Goal: Task Accomplishment & Management: Use online tool/utility

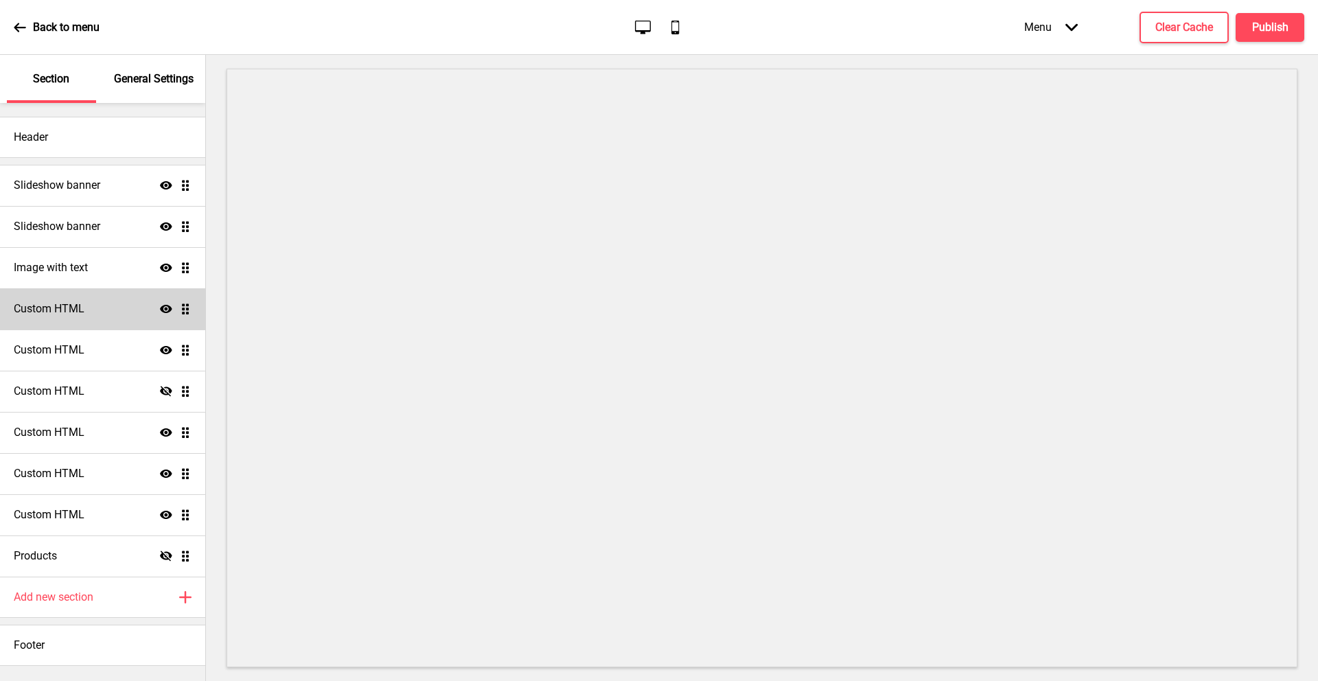
click at [80, 302] on h4 "Custom HTML" at bounding box center [49, 308] width 71 height 15
click at [55, 301] on h4 "Custom HTML" at bounding box center [49, 308] width 71 height 15
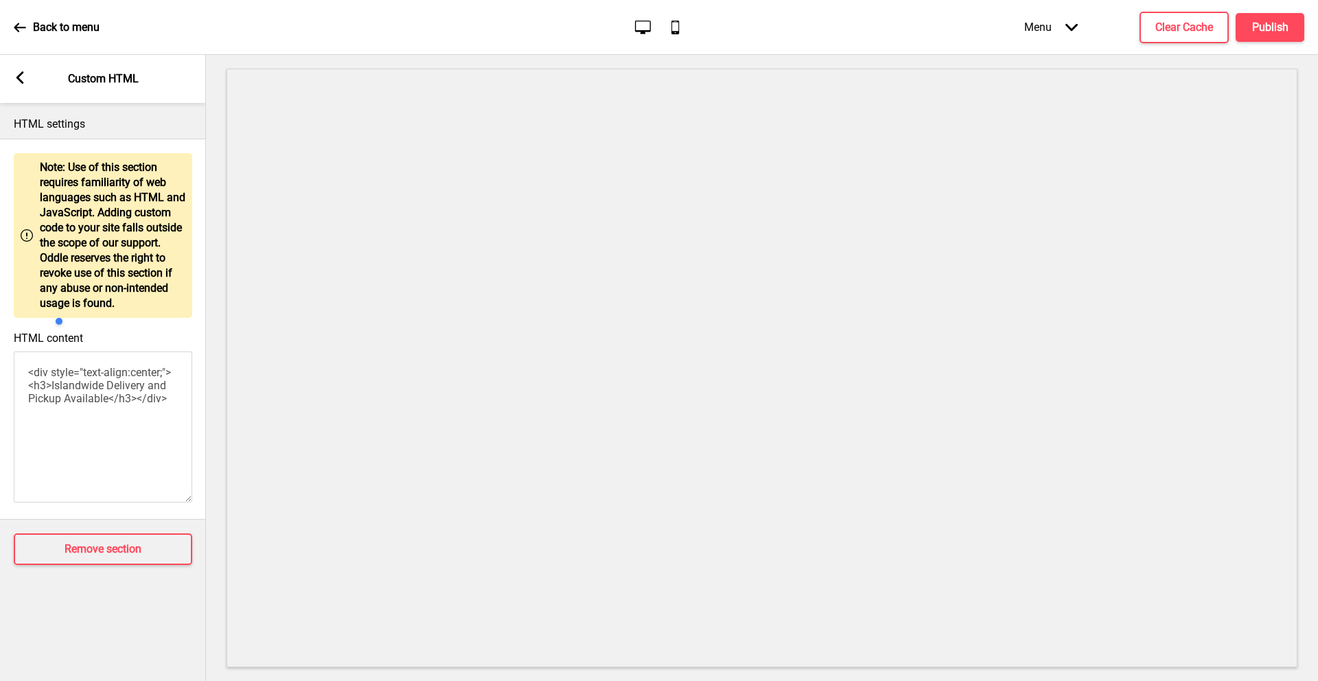
click at [23, 80] on rect at bounding box center [20, 77] width 12 height 12
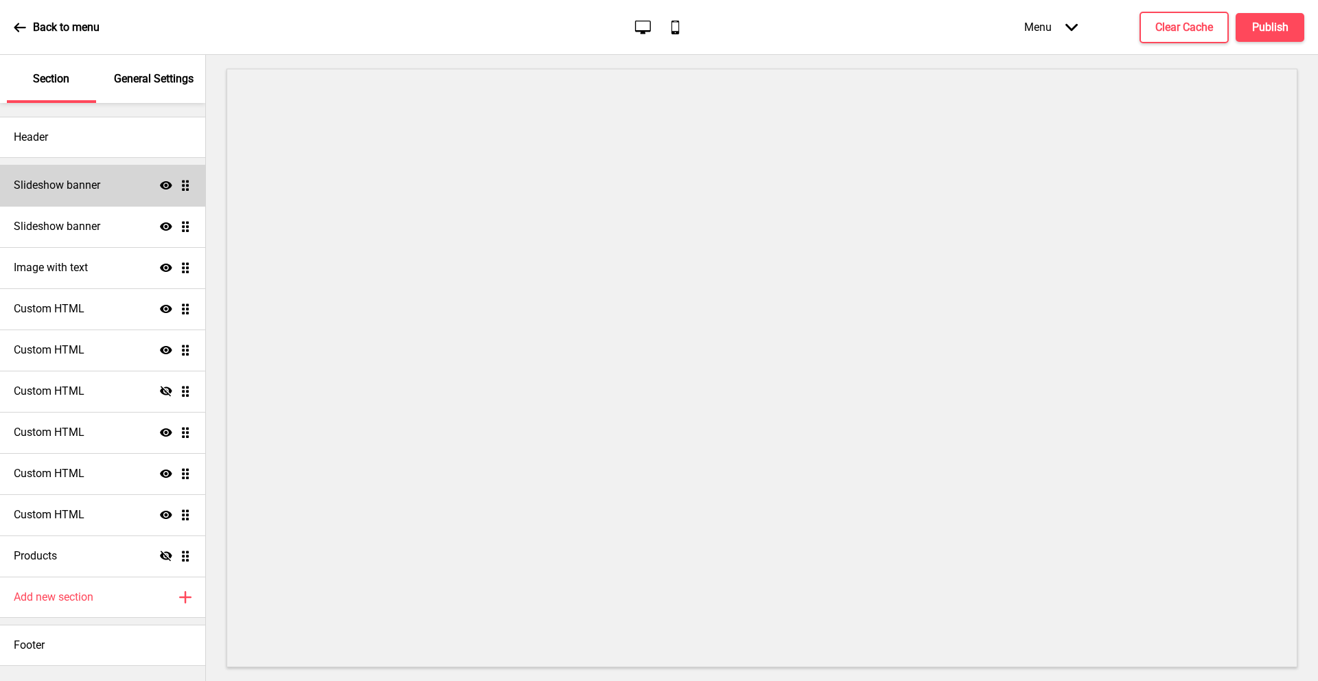
click at [80, 194] on div "Slideshow banner Show Drag" at bounding box center [102, 185] width 205 height 41
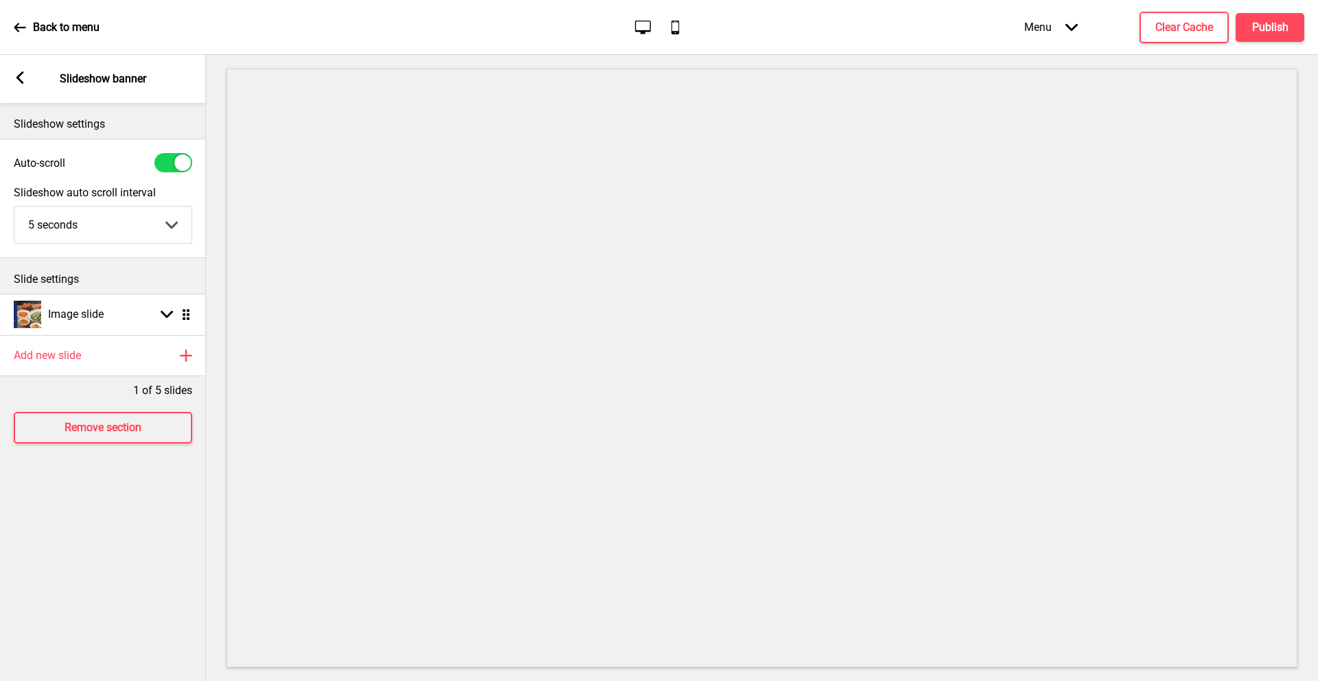
click at [19, 77] on icon at bounding box center [20, 77] width 8 height 12
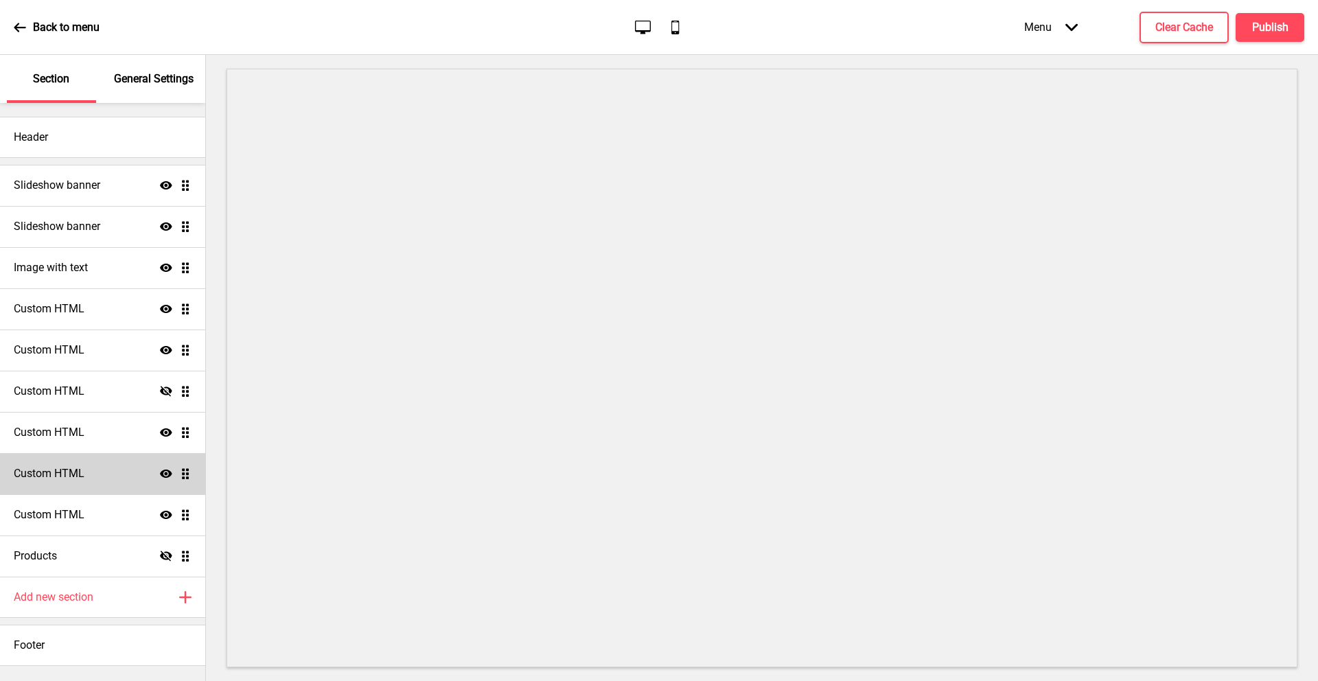
click at [75, 467] on h4 "Custom HTML" at bounding box center [49, 473] width 71 height 15
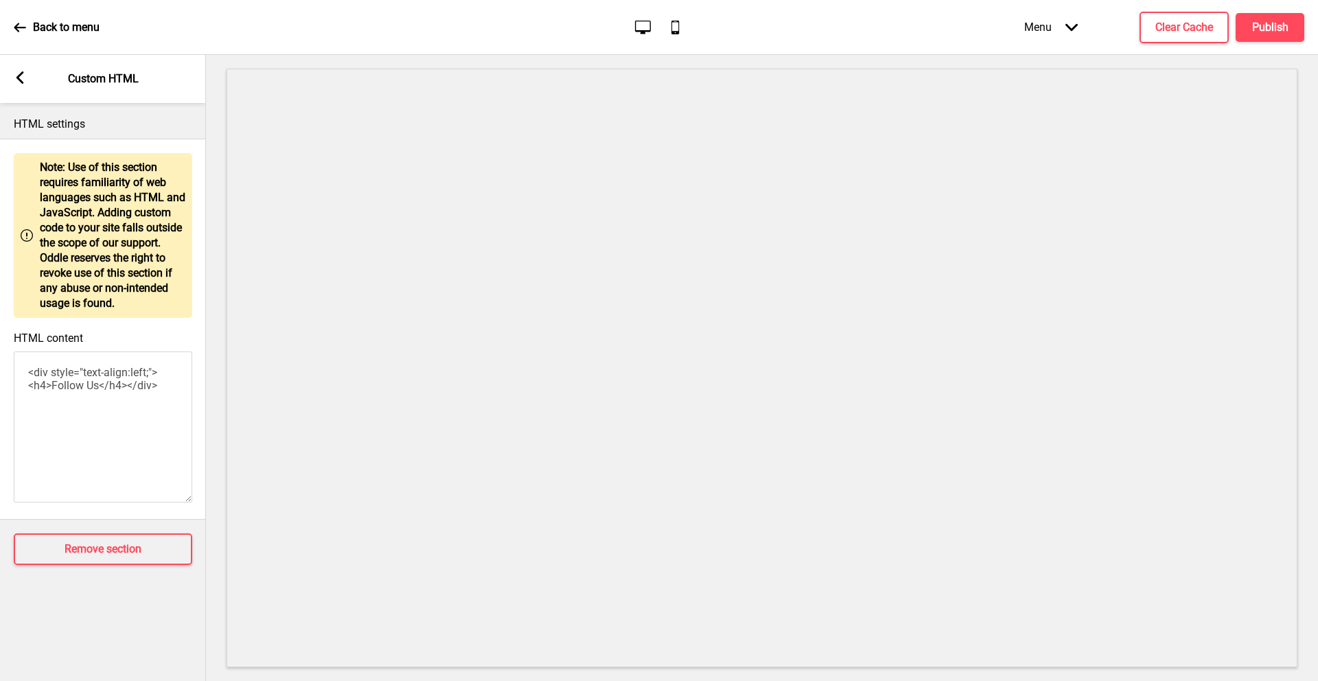
click at [19, 76] on icon at bounding box center [20, 77] width 8 height 12
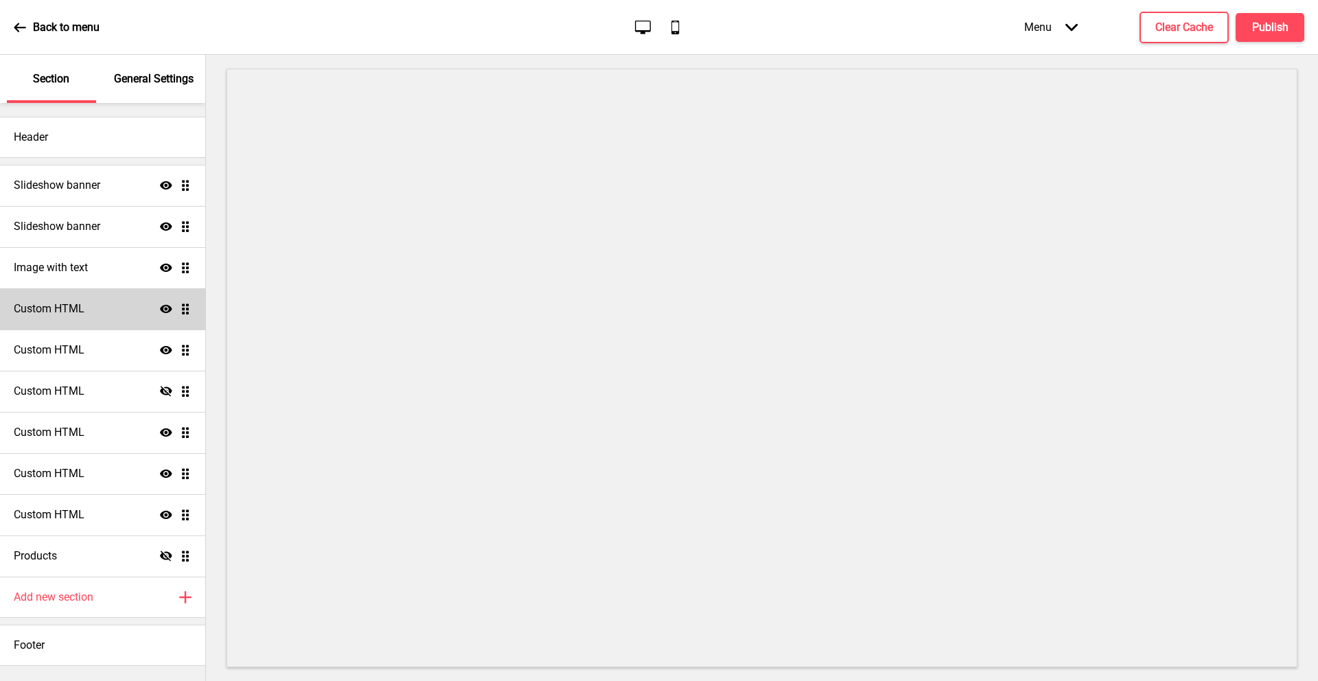
click at [164, 310] on icon "Show" at bounding box center [166, 309] width 12 height 12
click at [164, 310] on icon "Hide" at bounding box center [166, 309] width 12 height 12
click at [164, 310] on icon "Show" at bounding box center [166, 309] width 12 height 12
click at [163, 310] on icon at bounding box center [166, 308] width 12 height 10
click at [160, 513] on icon at bounding box center [166, 515] width 12 height 8
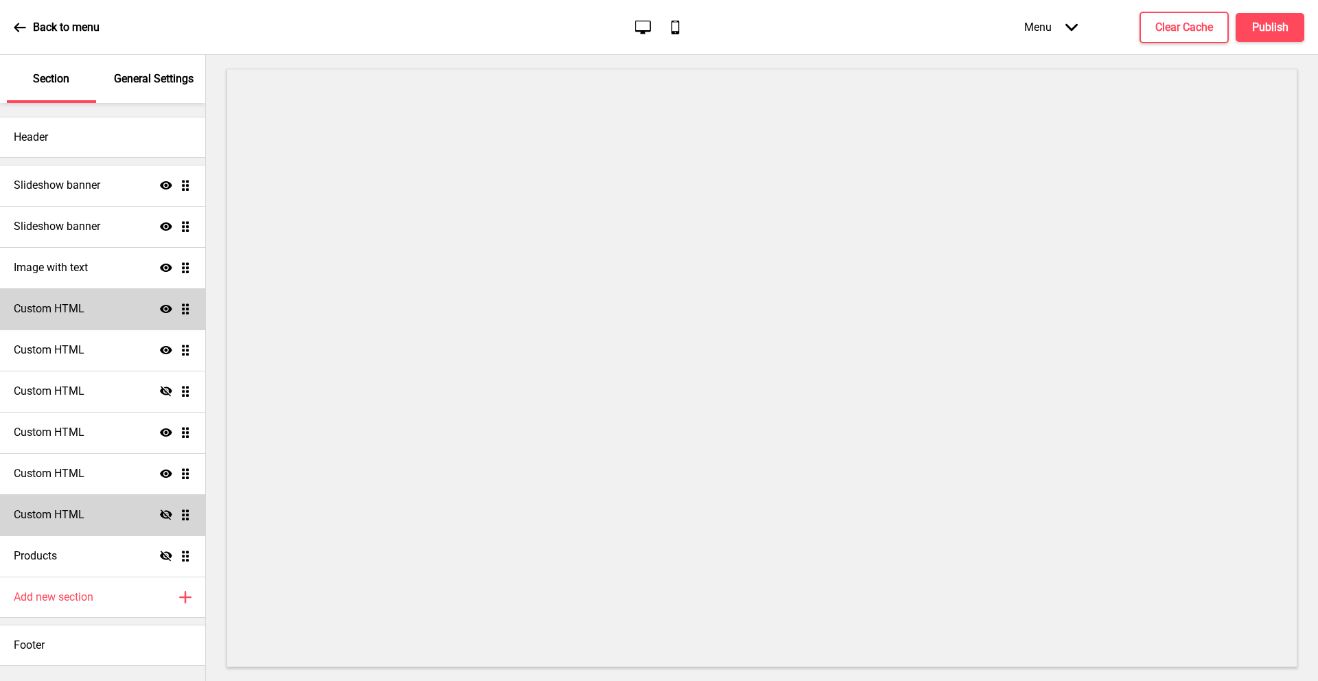
click at [160, 513] on icon at bounding box center [166, 514] width 12 height 10
click at [167, 476] on icon at bounding box center [166, 473] width 12 height 8
click at [167, 476] on icon at bounding box center [166, 473] width 12 height 10
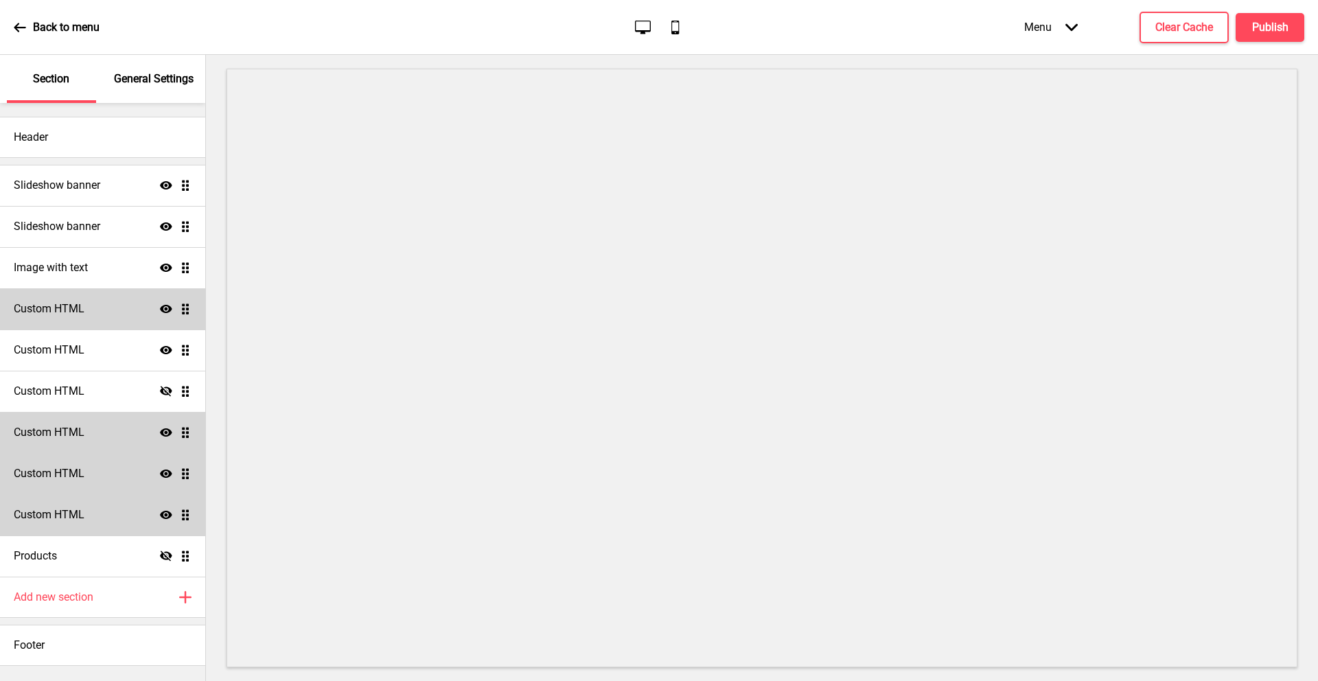
click at [166, 436] on icon "Show" at bounding box center [166, 432] width 12 height 12
click at [166, 436] on icon "Hide" at bounding box center [166, 432] width 12 height 12
click at [166, 435] on icon at bounding box center [166, 432] width 12 height 8
click at [166, 435] on icon at bounding box center [166, 432] width 12 height 10
click at [157, 351] on div "Custom HTML Show Drag" at bounding box center [102, 349] width 205 height 41
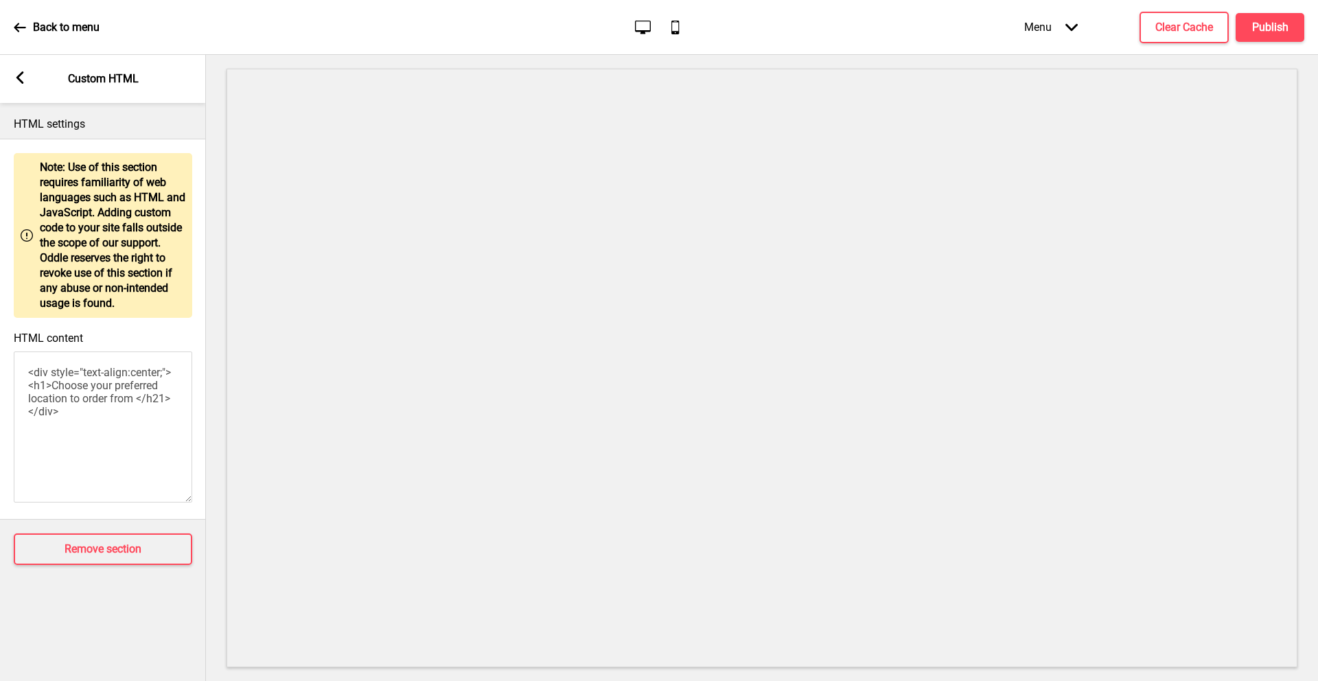
click at [23, 78] on rect at bounding box center [20, 77] width 12 height 12
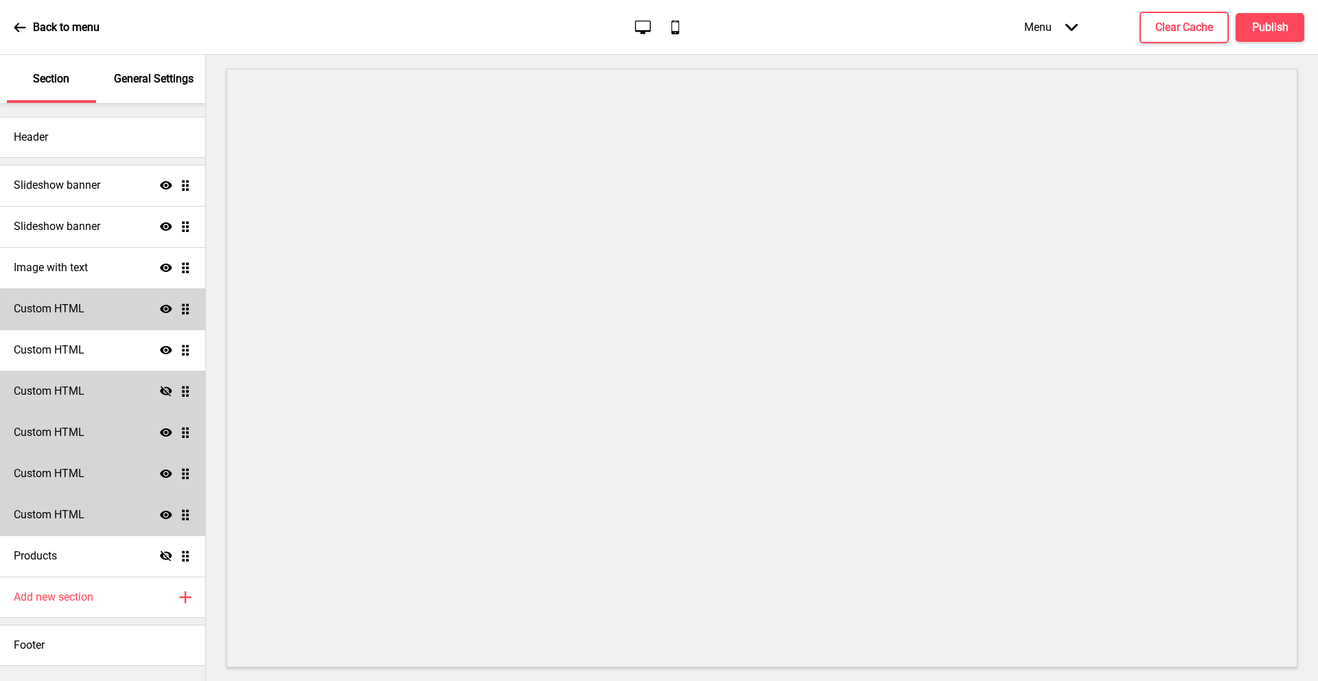
click at [166, 394] on icon at bounding box center [166, 391] width 12 height 10
click at [165, 394] on icon at bounding box center [166, 391] width 12 height 8
click at [166, 350] on icon at bounding box center [166, 350] width 12 height 8
click at [166, 350] on icon at bounding box center [166, 350] width 12 height 10
click at [166, 350] on icon at bounding box center [166, 350] width 12 height 8
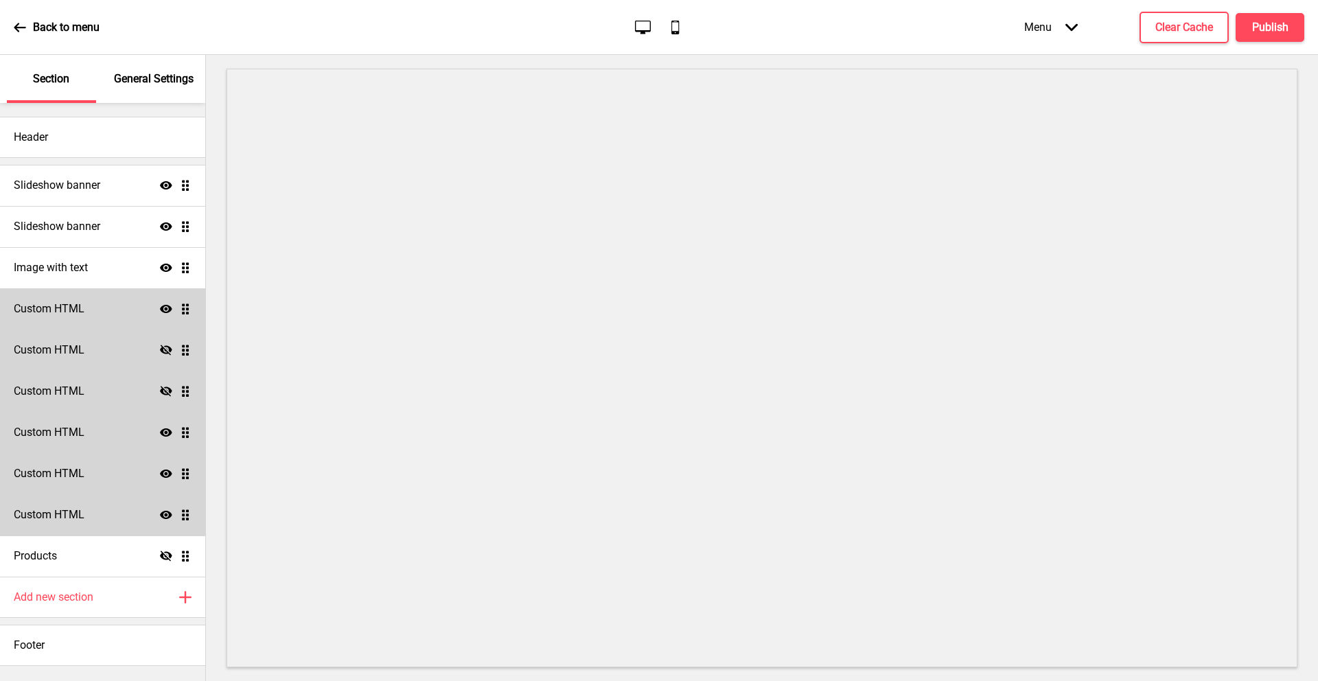
click at [166, 350] on icon at bounding box center [166, 350] width 12 height 10
click at [167, 314] on icon "Show" at bounding box center [166, 309] width 12 height 12
click at [167, 314] on icon "Hide" at bounding box center [166, 309] width 12 height 12
click at [167, 314] on icon "Show" at bounding box center [166, 309] width 12 height 12
click at [167, 314] on icon "Hide" at bounding box center [166, 309] width 12 height 12
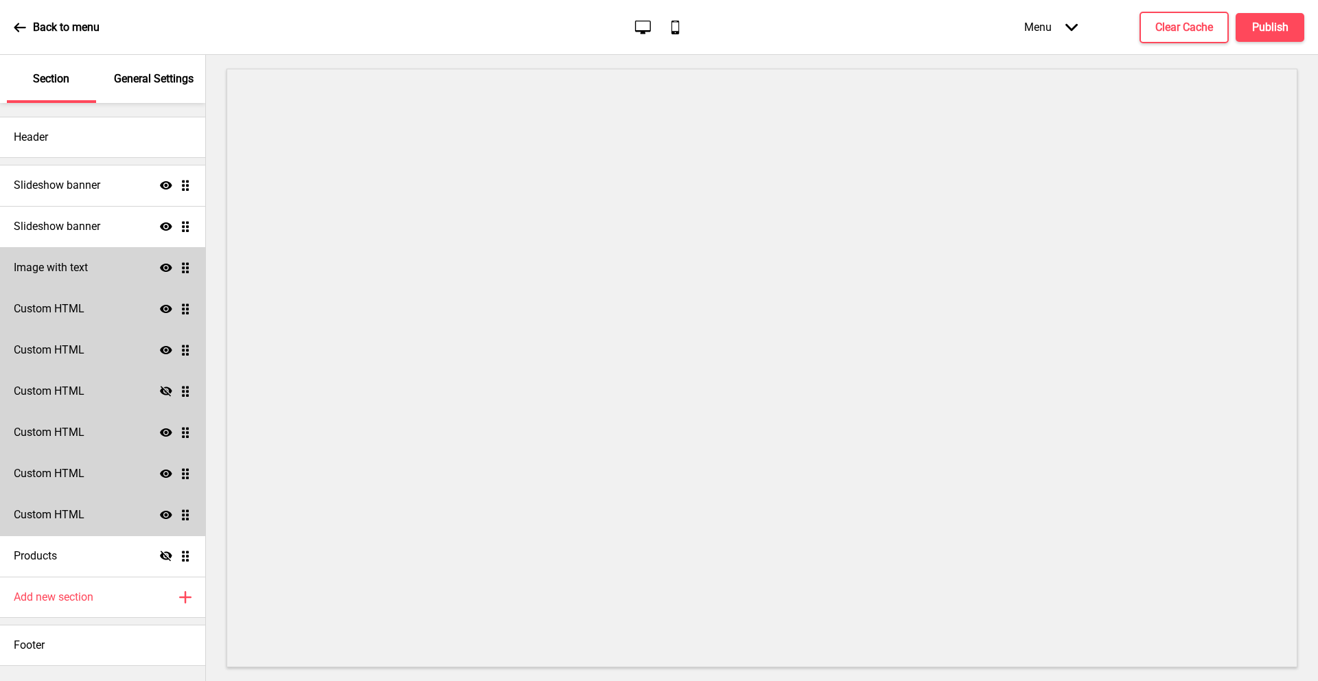
click at [166, 270] on icon at bounding box center [166, 268] width 12 height 8
click at [166, 270] on icon at bounding box center [166, 267] width 12 height 10
click at [166, 270] on icon at bounding box center [166, 268] width 12 height 8
click at [166, 270] on icon at bounding box center [166, 267] width 12 height 10
click at [165, 223] on icon at bounding box center [166, 226] width 12 height 8
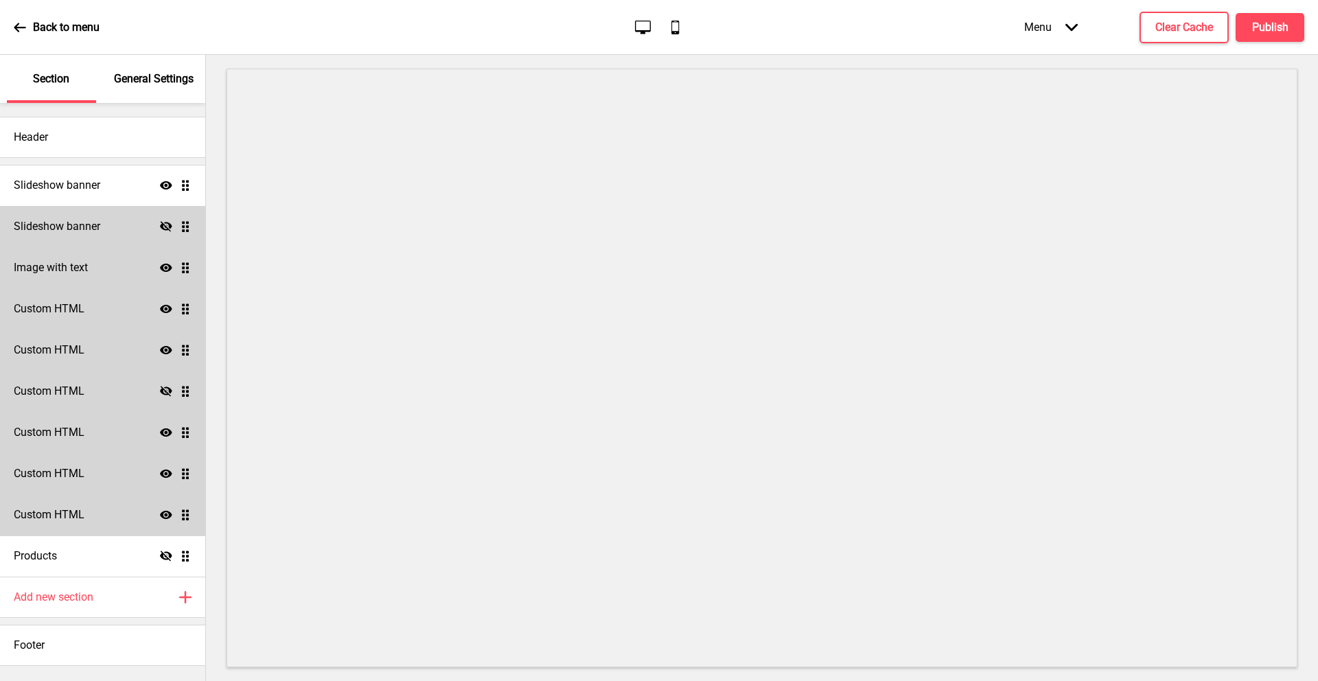
click at [165, 223] on icon at bounding box center [166, 226] width 12 height 10
click at [165, 223] on icon at bounding box center [166, 226] width 12 height 8
click at [163, 225] on icon "Hide" at bounding box center [166, 226] width 12 height 12
click at [163, 225] on icon "Show" at bounding box center [166, 226] width 12 height 12
click at [163, 225] on icon "Hide" at bounding box center [166, 226] width 12 height 12
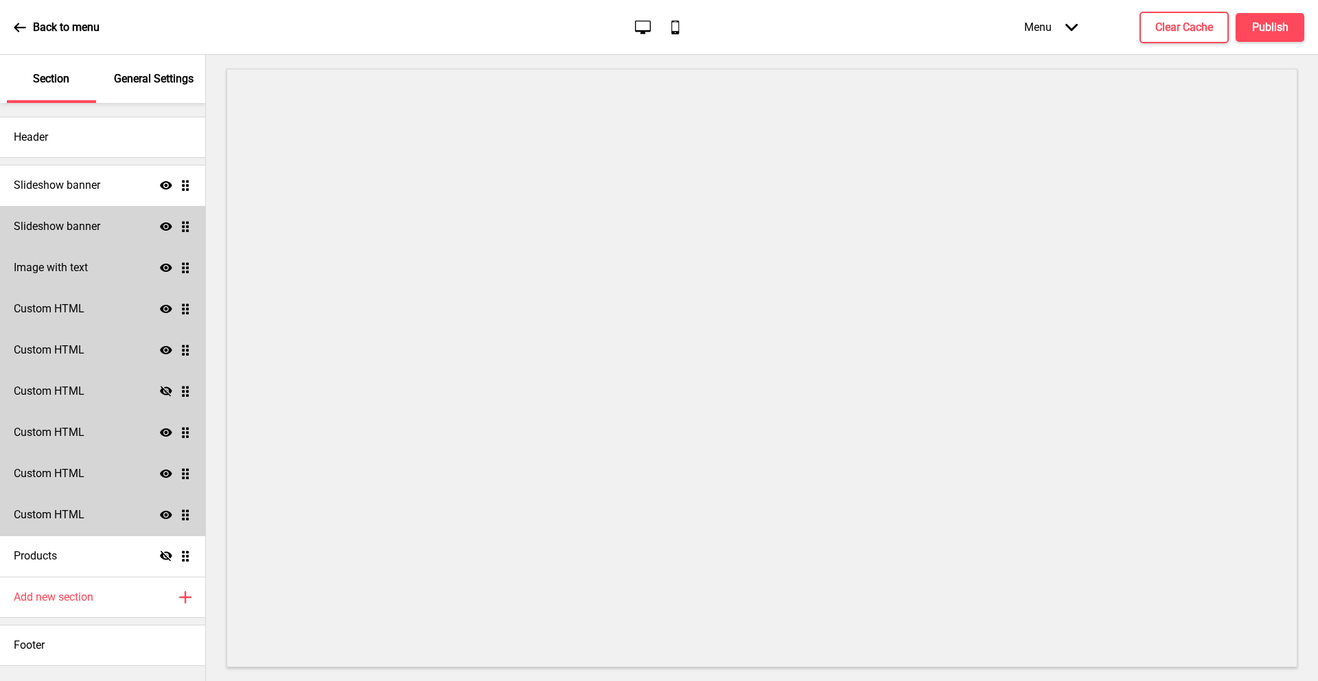
click at [163, 225] on icon "Show" at bounding box center [166, 226] width 12 height 12
click at [163, 221] on icon "Hide" at bounding box center [166, 226] width 12 height 12
click at [165, 187] on icon "Show" at bounding box center [166, 185] width 12 height 12
click at [165, 187] on icon "Hide" at bounding box center [166, 185] width 12 height 12
click at [165, 187] on icon "Show" at bounding box center [166, 185] width 12 height 12
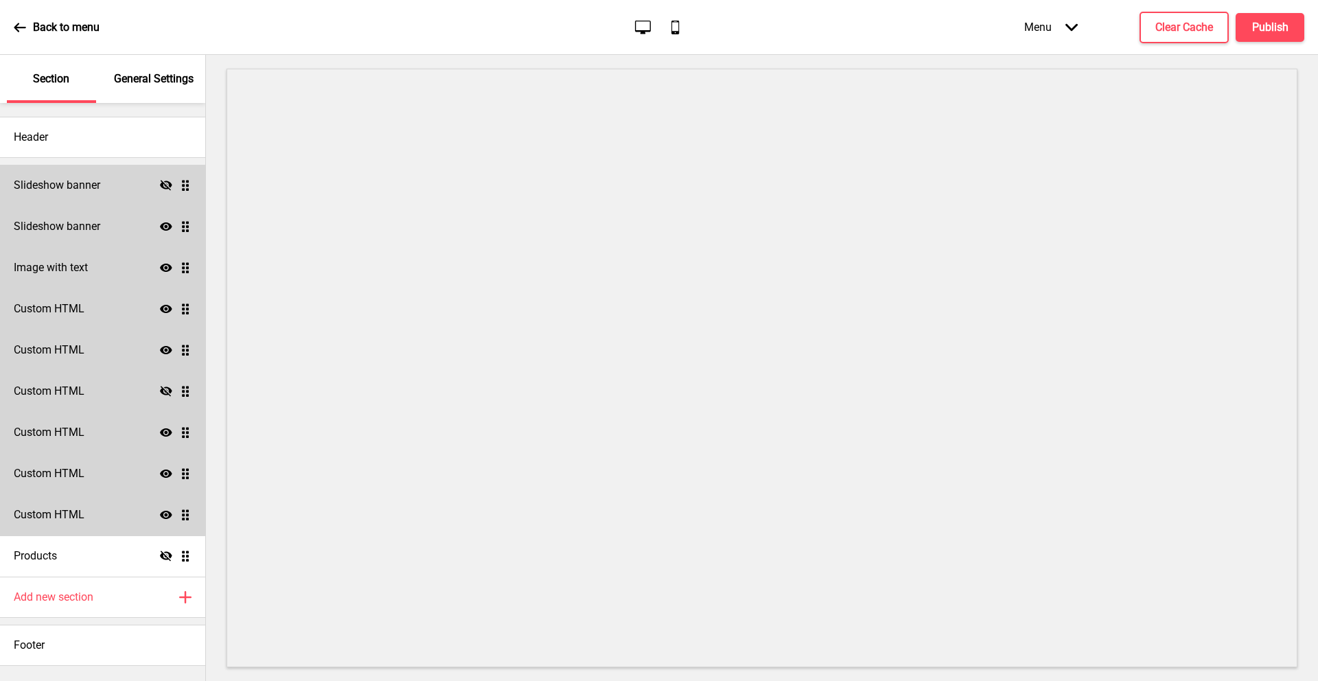
click at [165, 187] on icon "Hide" at bounding box center [166, 185] width 12 height 12
click at [167, 190] on icon "Show" at bounding box center [166, 185] width 12 height 12
click at [156, 180] on div "Slideshow banner Hide Drag" at bounding box center [102, 185] width 205 height 41
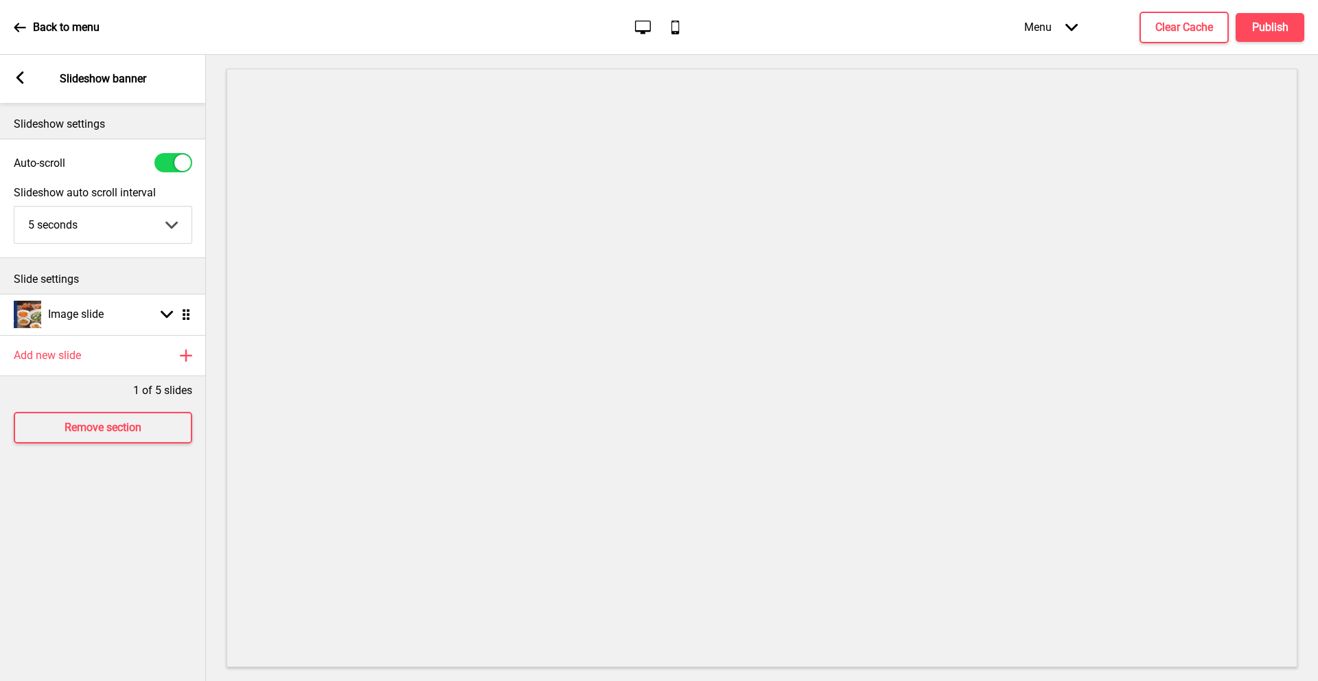
click at [24, 81] on rect at bounding box center [20, 77] width 12 height 12
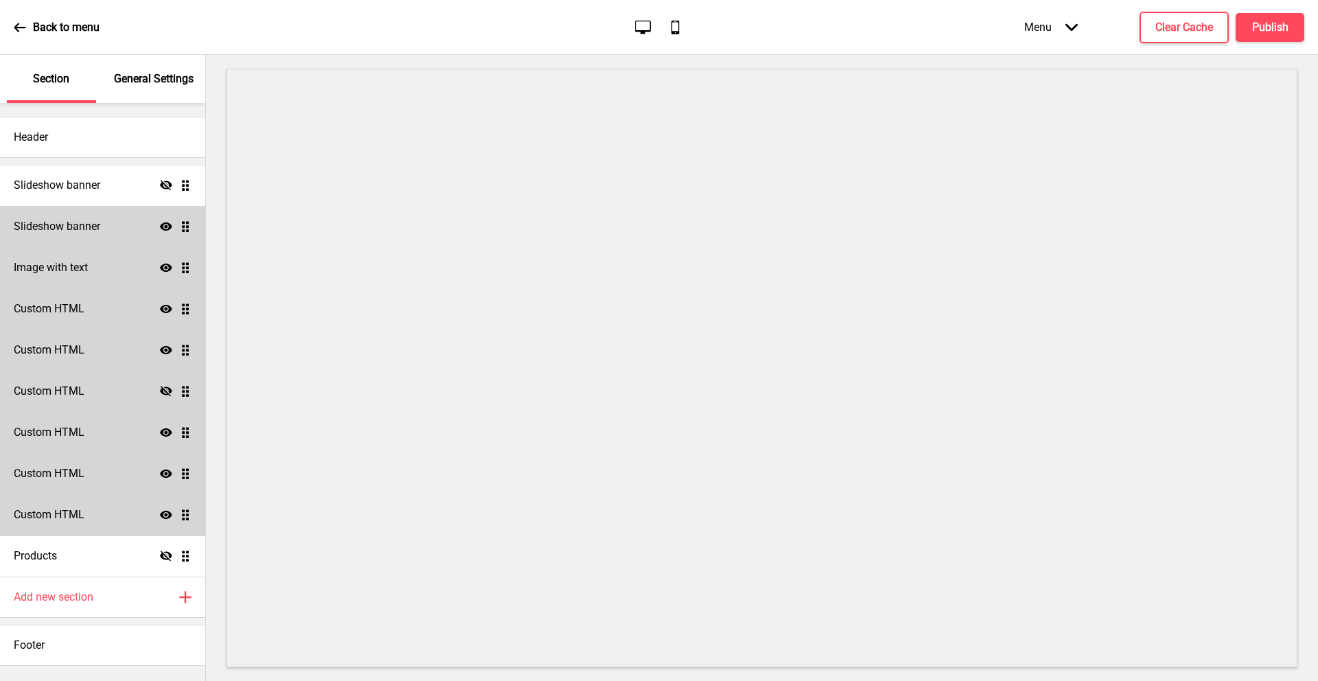
click at [165, 189] on icon "Hide" at bounding box center [166, 185] width 12 height 12
click at [172, 268] on div "Show Drag" at bounding box center [176, 267] width 32 height 12
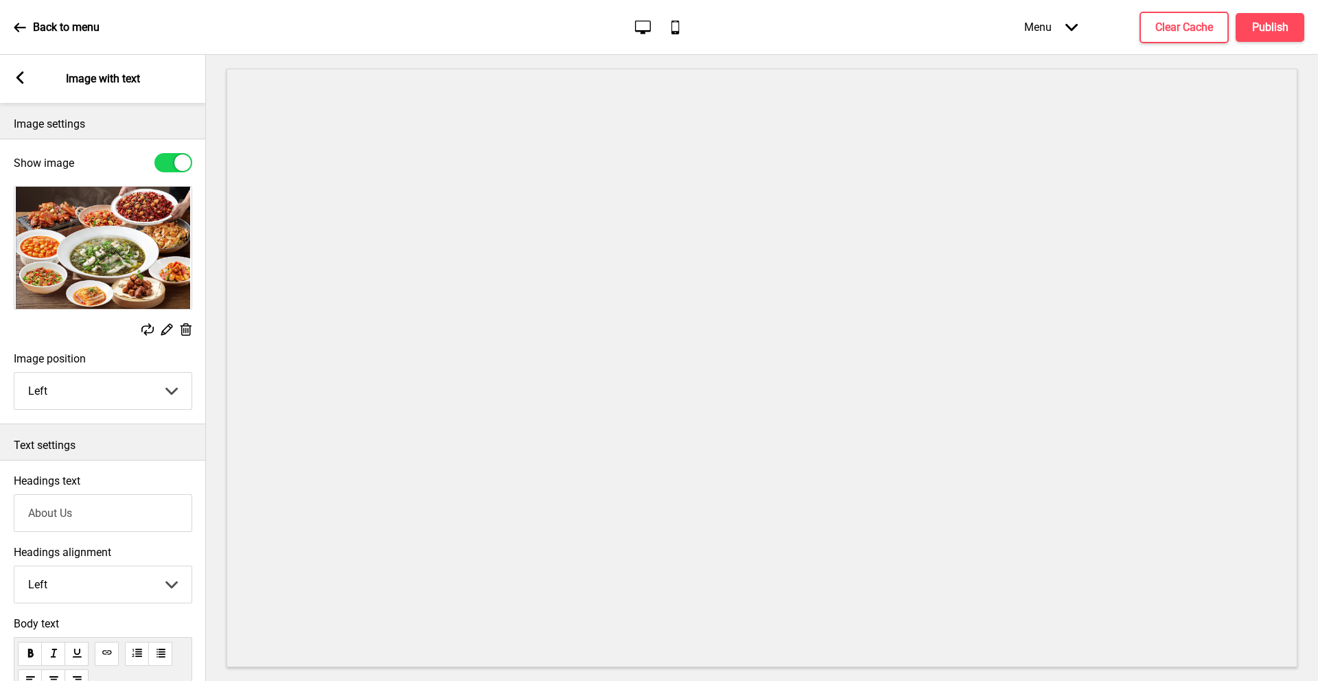
click at [19, 76] on icon at bounding box center [20, 77] width 8 height 12
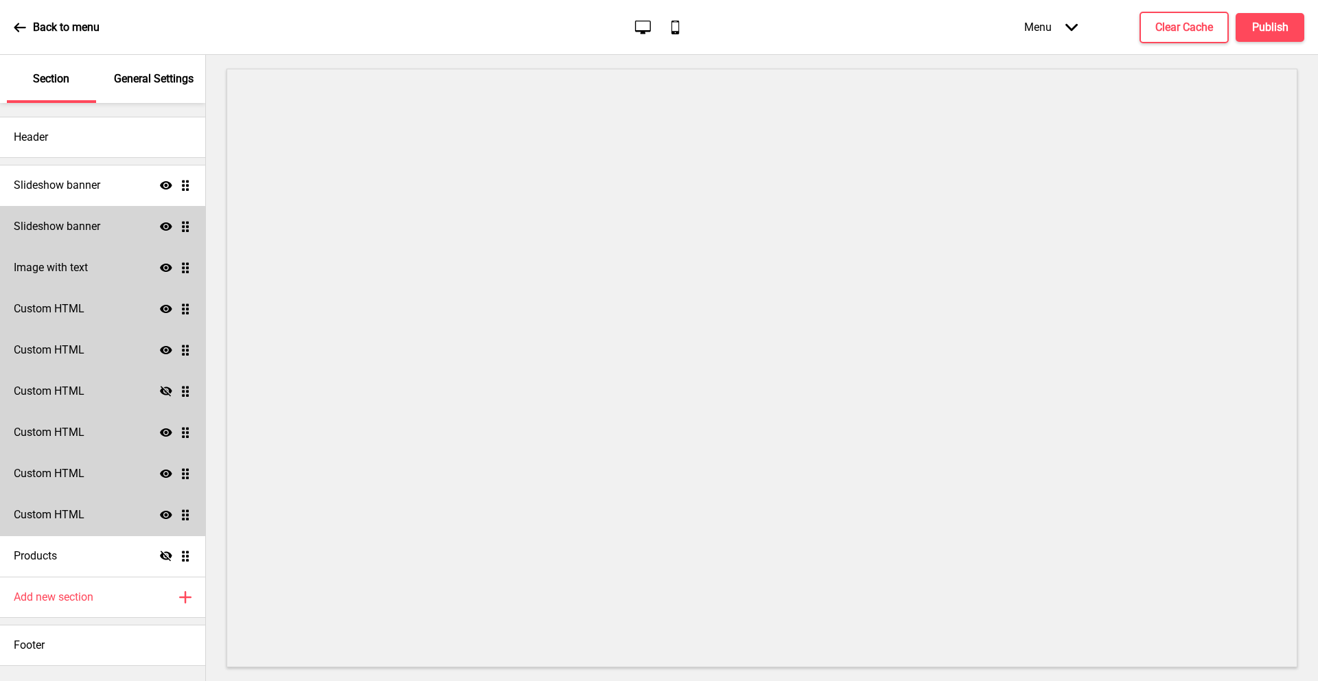
click at [156, 263] on div "Image with text Show Drag" at bounding box center [102, 267] width 205 height 41
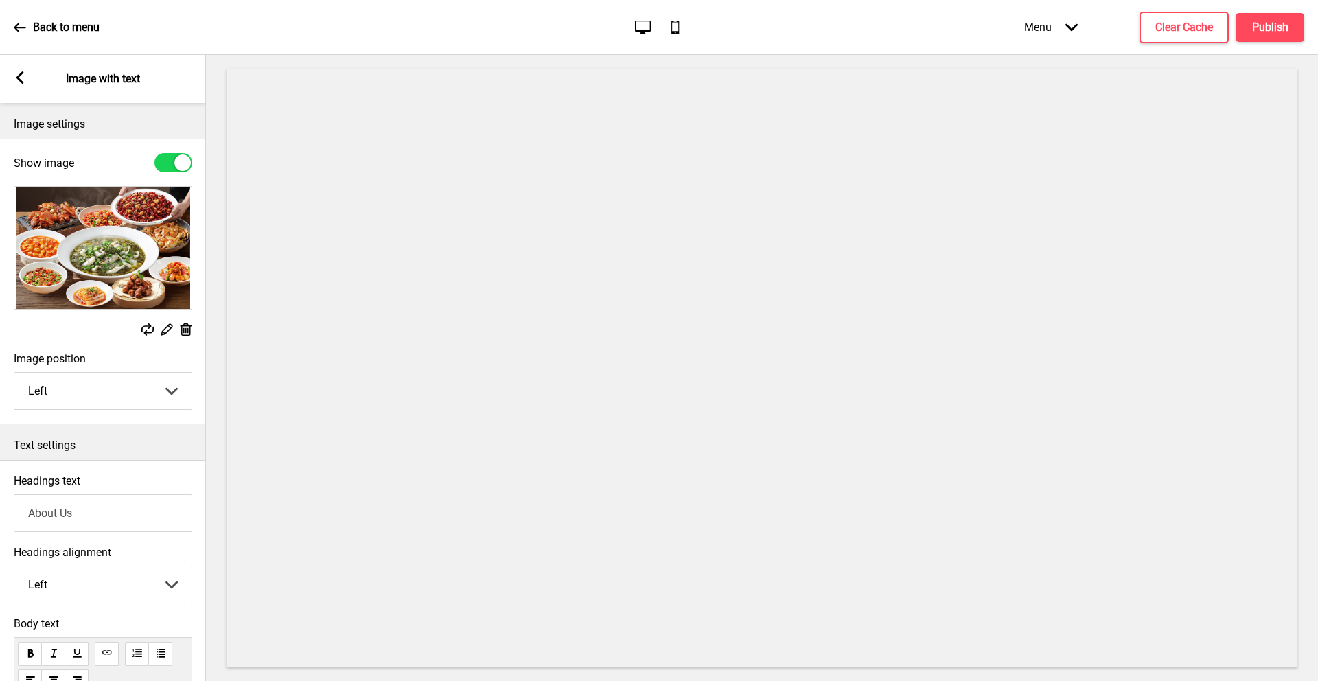
click at [13, 75] on div "Arrow left Image with text" at bounding box center [103, 79] width 206 height 48
click at [12, 80] on div "Arrow left Image with text" at bounding box center [103, 79] width 206 height 48
click at [19, 78] on icon at bounding box center [20, 77] width 8 height 12
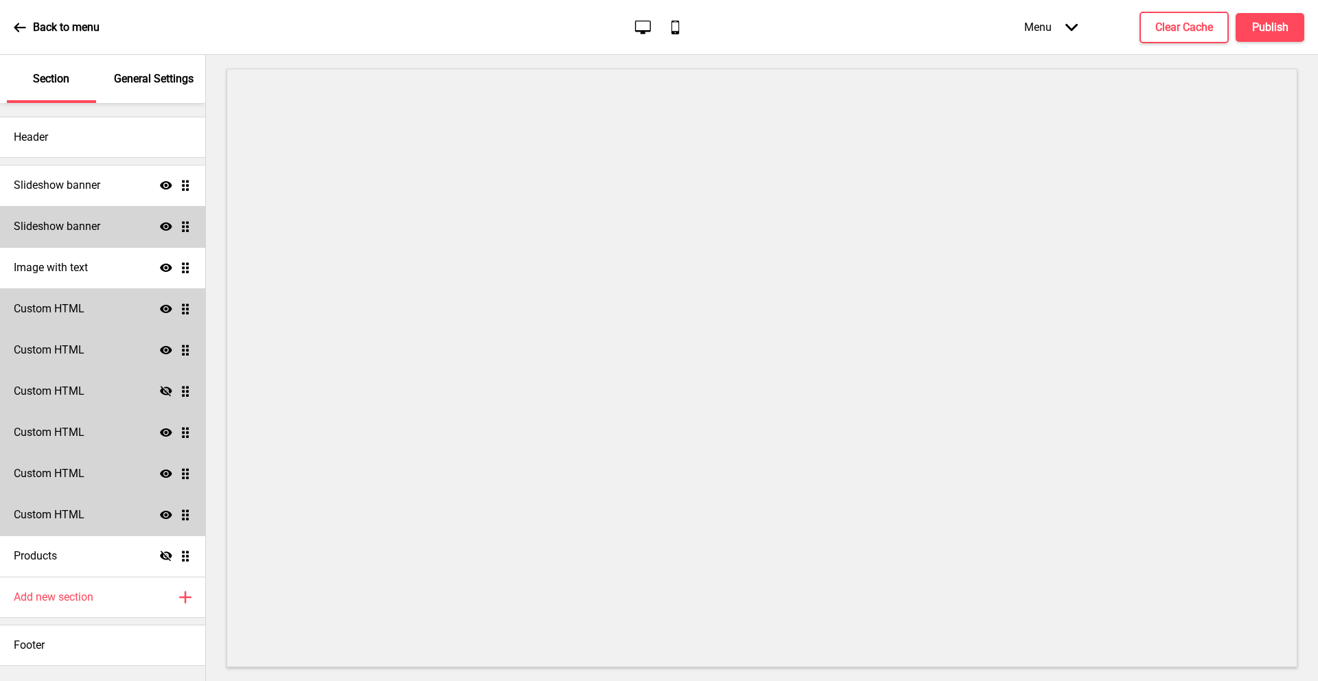
click at [166, 309] on icon at bounding box center [166, 309] width 12 height 8
click at [166, 309] on icon at bounding box center [166, 308] width 12 height 10
click at [159, 432] on div "Custom HTML Show Drag" at bounding box center [102, 432] width 205 height 41
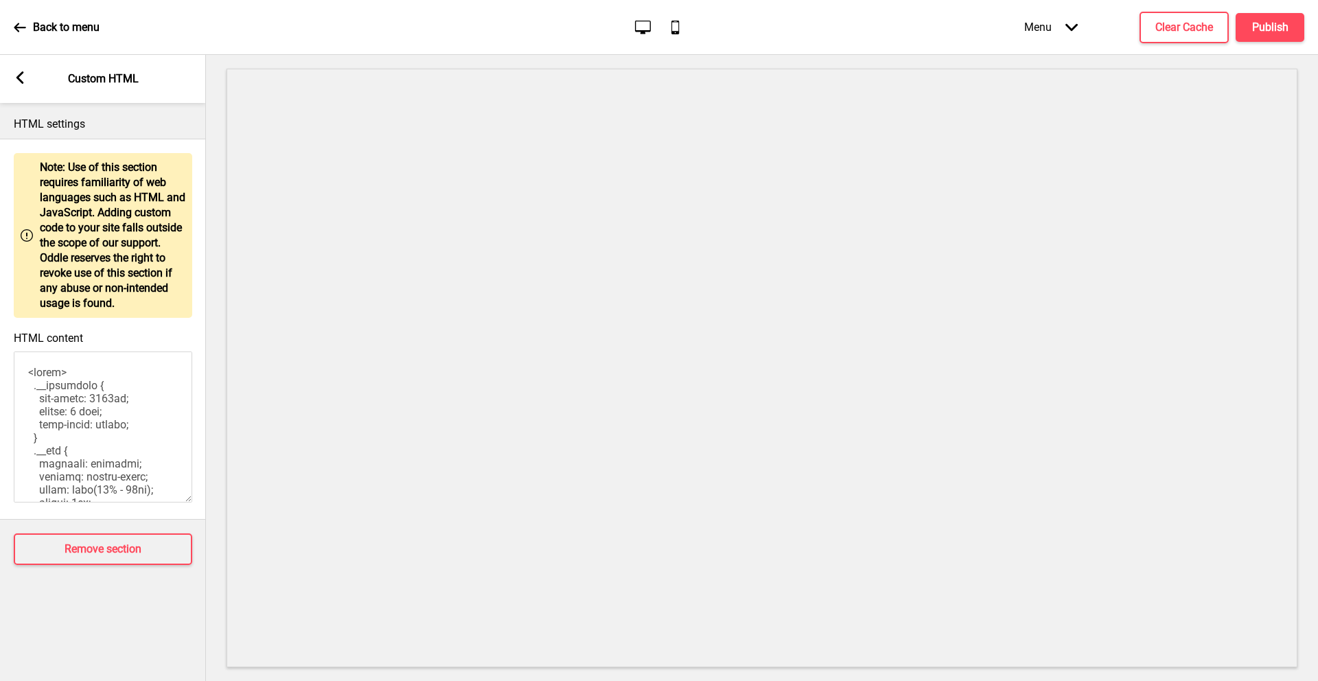
click at [15, 78] on rect at bounding box center [20, 77] width 12 height 12
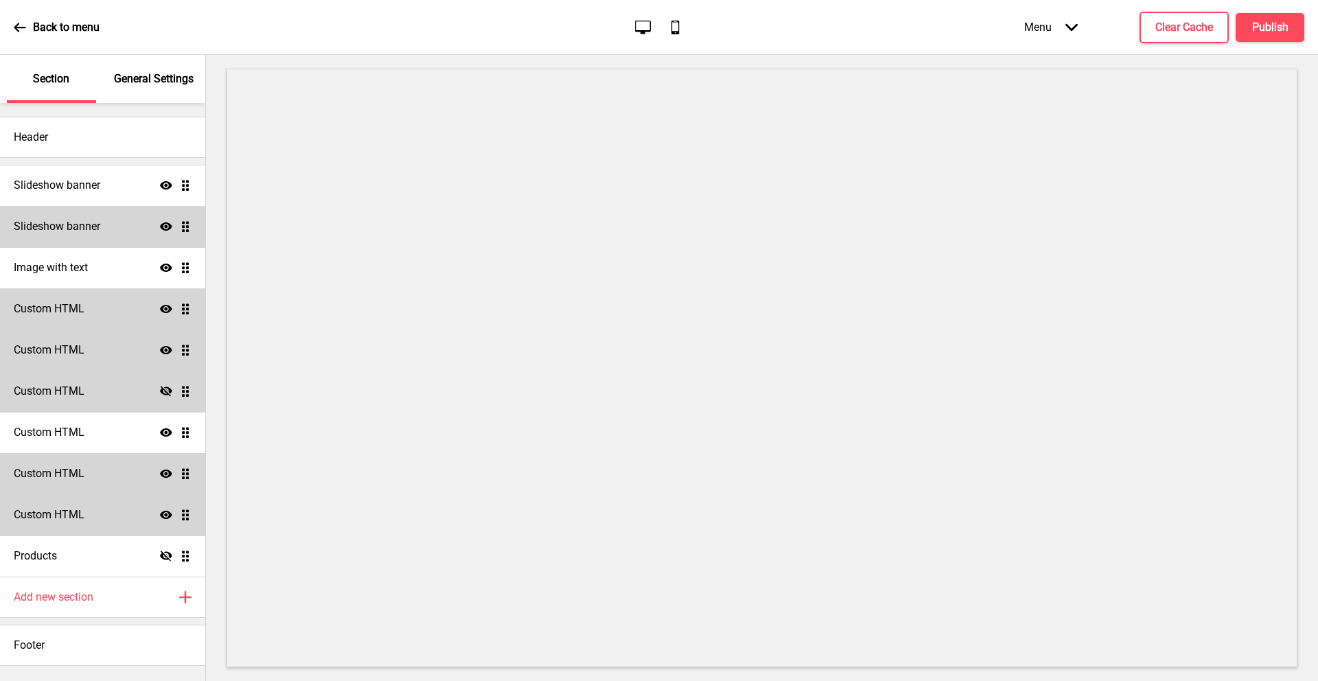
click at [161, 426] on icon "Show" at bounding box center [166, 432] width 12 height 12
click at [161, 426] on icon "Hide" at bounding box center [166, 432] width 12 height 12
click at [161, 471] on icon at bounding box center [166, 473] width 12 height 8
click at [161, 471] on icon at bounding box center [166, 473] width 12 height 10
click at [161, 471] on icon at bounding box center [166, 473] width 12 height 8
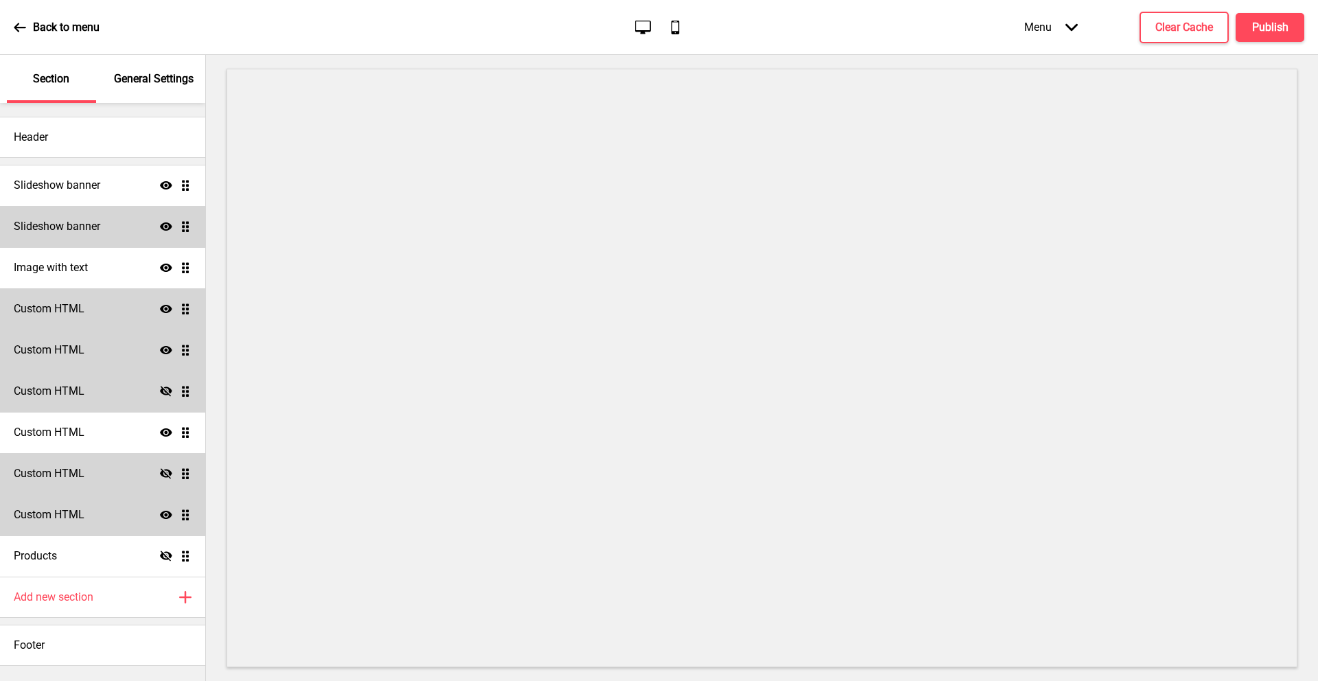
click at [161, 471] on icon at bounding box center [166, 473] width 12 height 10
click at [161, 471] on icon at bounding box center [166, 473] width 12 height 8
click at [164, 470] on icon "Hide" at bounding box center [166, 473] width 12 height 12
click at [166, 512] on icon "Show" at bounding box center [166, 515] width 12 height 12
click at [166, 509] on icon "Hide" at bounding box center [166, 515] width 12 height 12
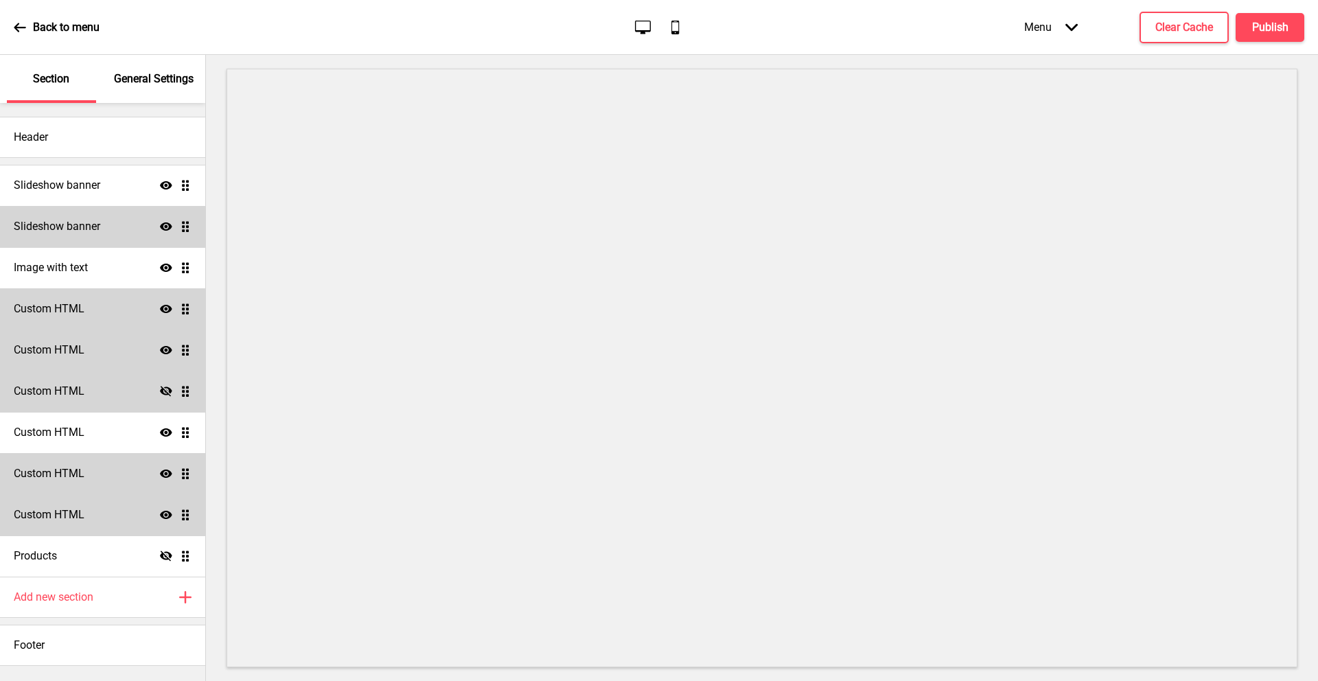
click at [170, 515] on icon at bounding box center [166, 515] width 12 height 8
click at [166, 511] on icon at bounding box center [166, 514] width 12 height 10
click at [167, 516] on icon "Show" at bounding box center [166, 515] width 12 height 12
click at [165, 516] on icon "Hide" at bounding box center [166, 515] width 12 height 12
click at [19, 28] on icon at bounding box center [20, 27] width 12 height 12
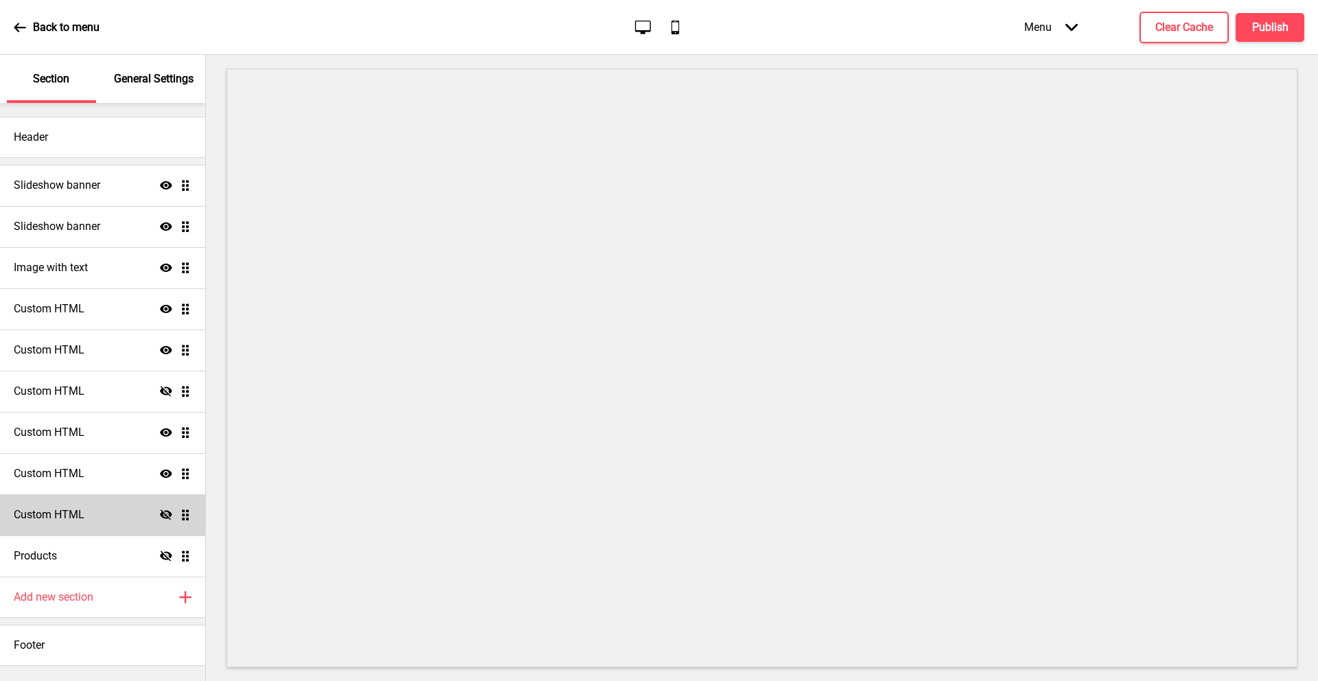
click at [153, 504] on div "Custom HTML Hide Drag" at bounding box center [102, 514] width 205 height 41
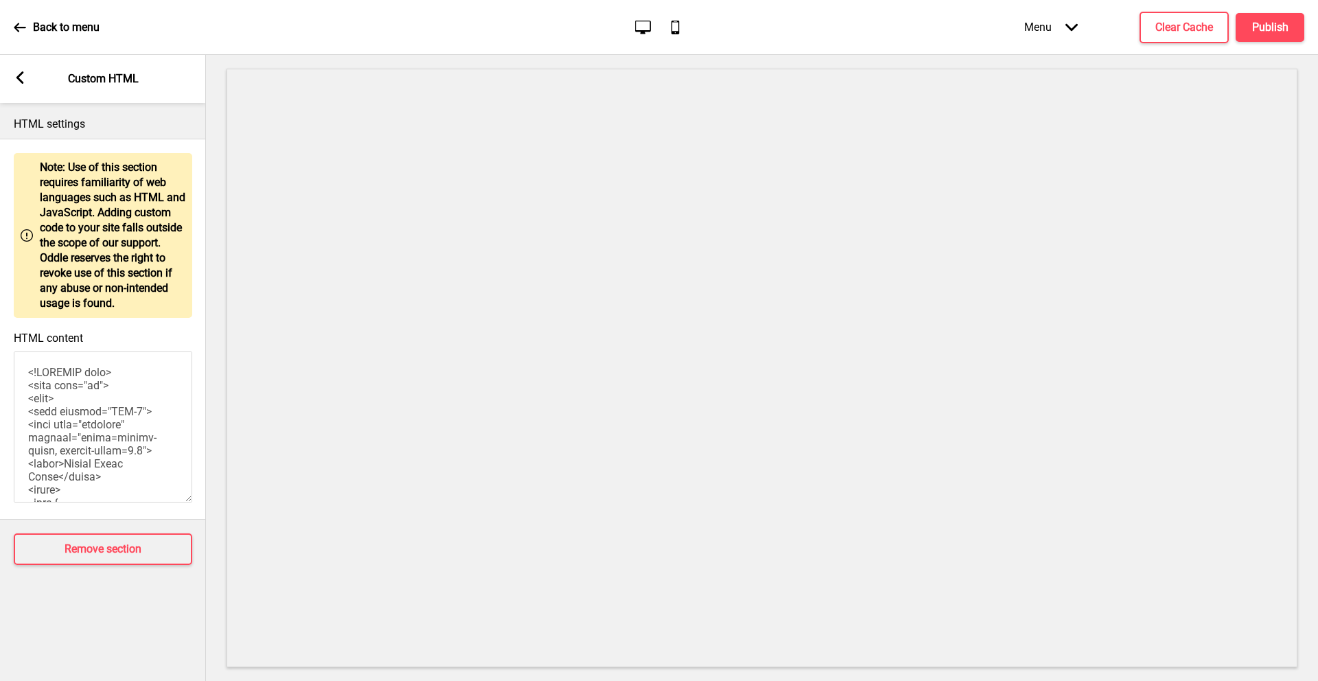
click at [16, 75] on rect at bounding box center [20, 77] width 12 height 12
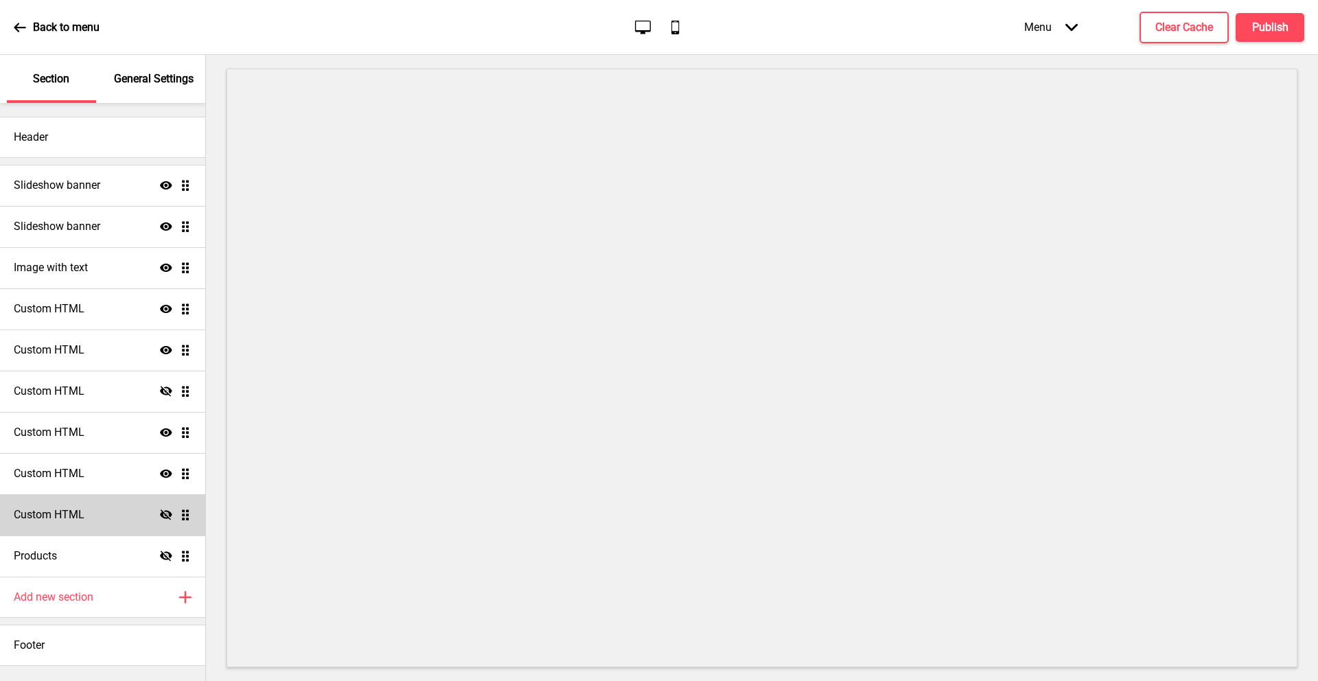
click at [160, 511] on icon "Hide" at bounding box center [166, 515] width 12 height 12
click at [161, 511] on icon "Show" at bounding box center [166, 515] width 12 height 12
click at [161, 511] on icon "Hide" at bounding box center [166, 515] width 12 height 12
click at [165, 558] on icon "Hide" at bounding box center [166, 556] width 12 height 12
click at [165, 558] on icon "Show" at bounding box center [166, 556] width 12 height 12
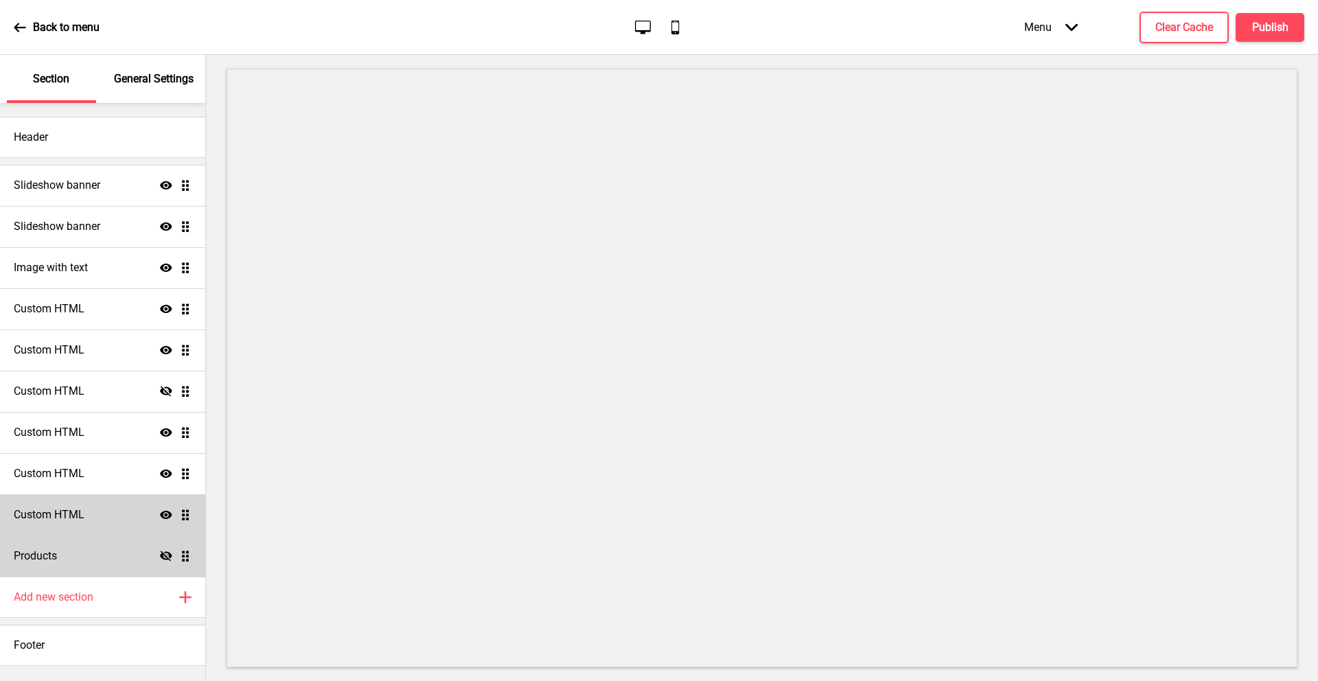
click at [165, 518] on icon at bounding box center [166, 515] width 12 height 8
click at [160, 473] on icon at bounding box center [166, 473] width 12 height 8
click at [160, 473] on icon at bounding box center [166, 473] width 12 height 10
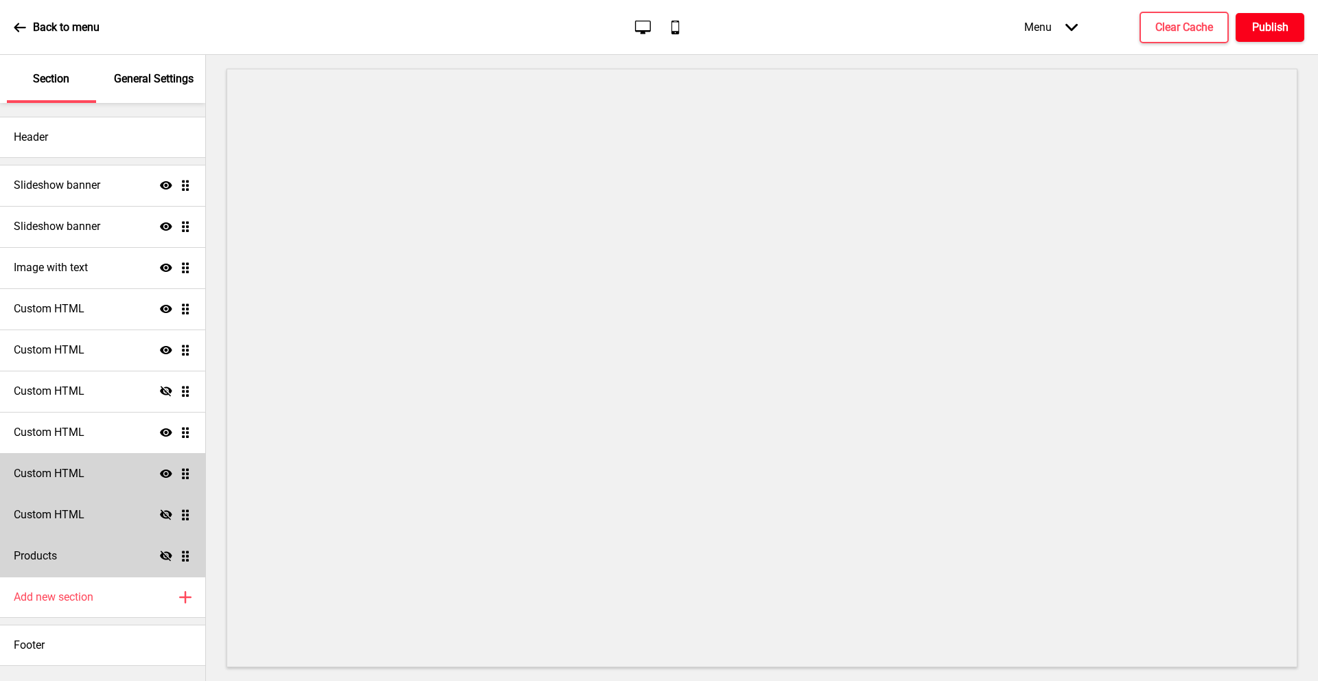
click at [1270, 27] on h4 "Publish" at bounding box center [1270, 27] width 36 height 15
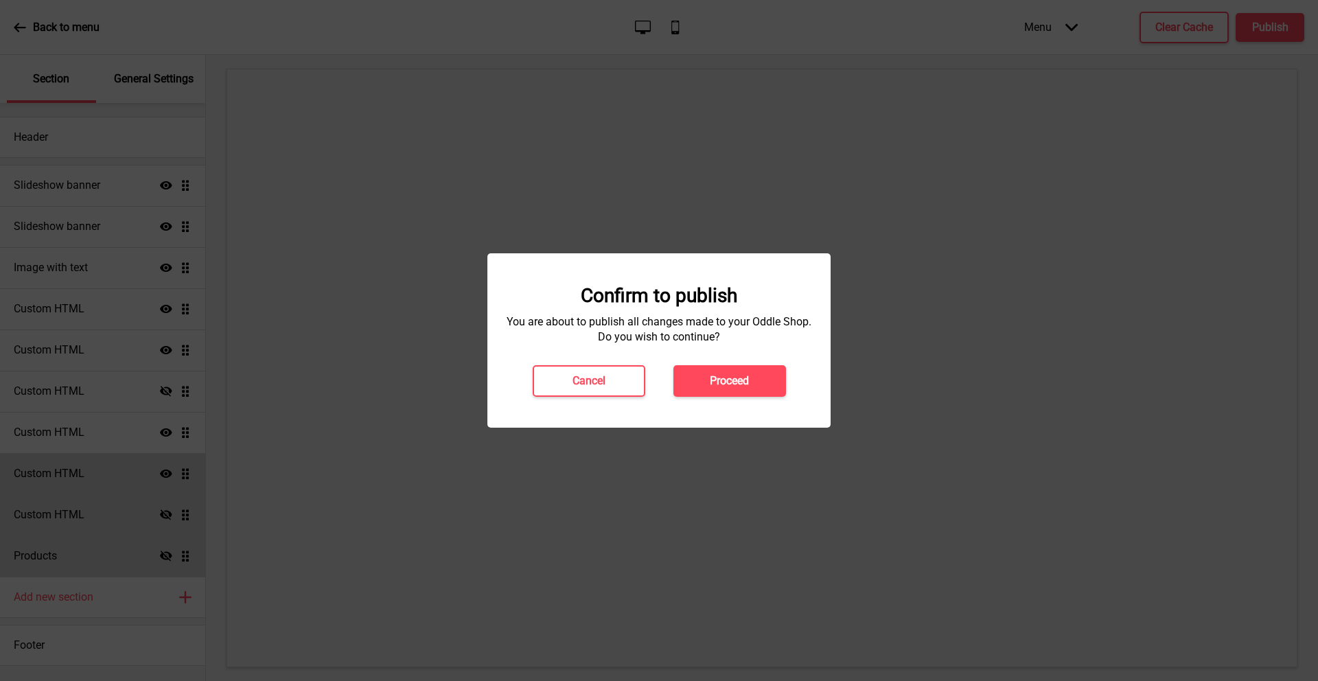
drag, startPoint x: 775, startPoint y: 373, endPoint x: 785, endPoint y: 374, distance: 10.3
click at [775, 373] on button "Proceed" at bounding box center [729, 381] width 113 height 32
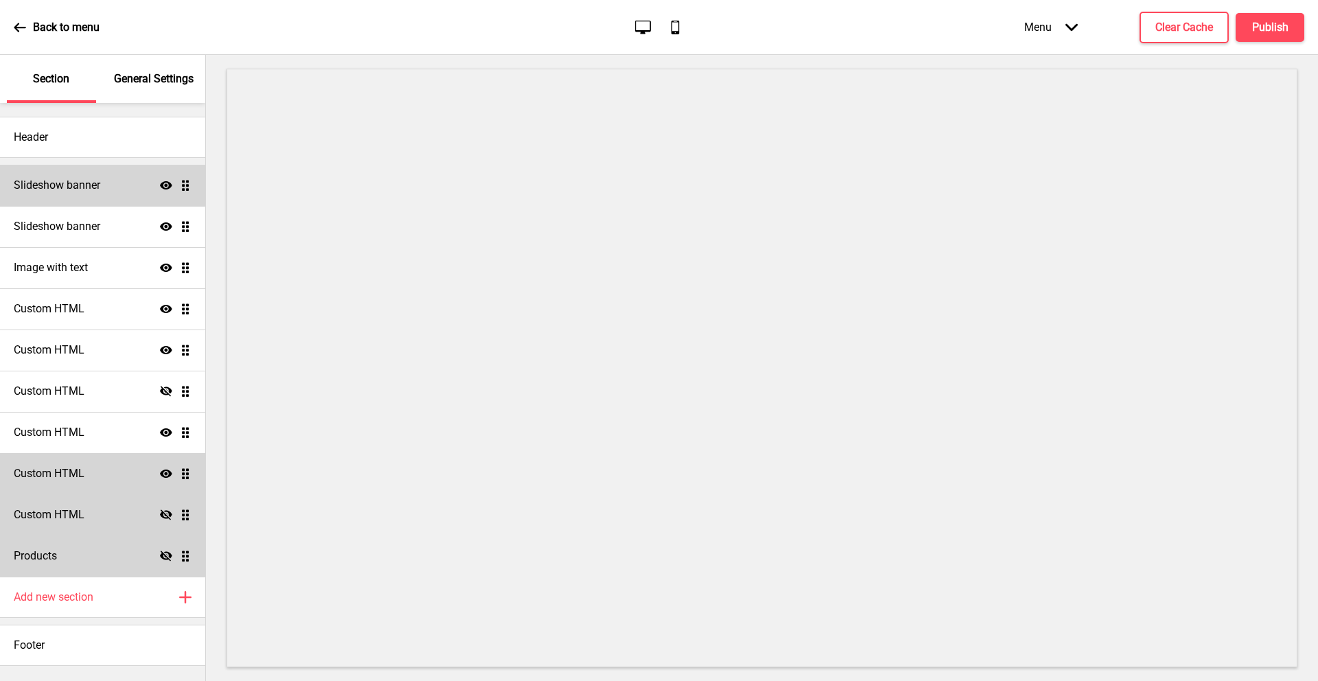
click at [60, 185] on h4 "Slideshow banner" at bounding box center [57, 185] width 86 height 15
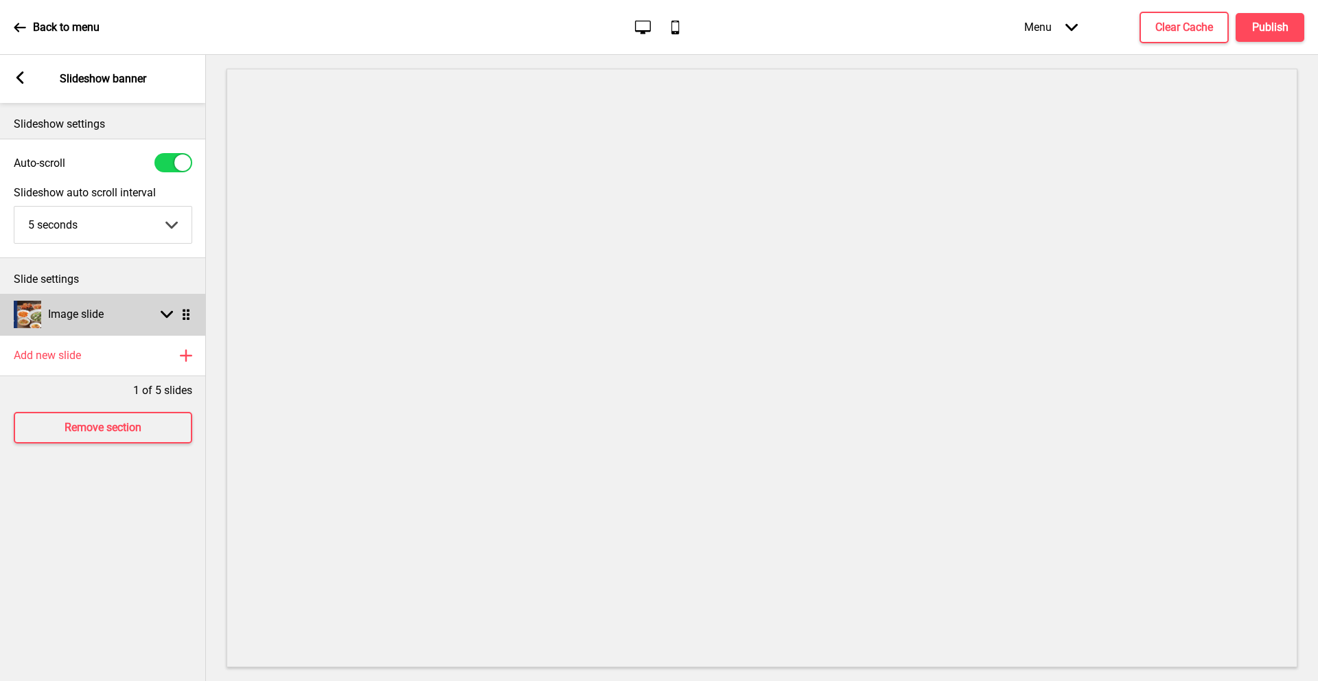
click at [106, 320] on div "Image slide Arrow down Drag" at bounding box center [103, 314] width 206 height 41
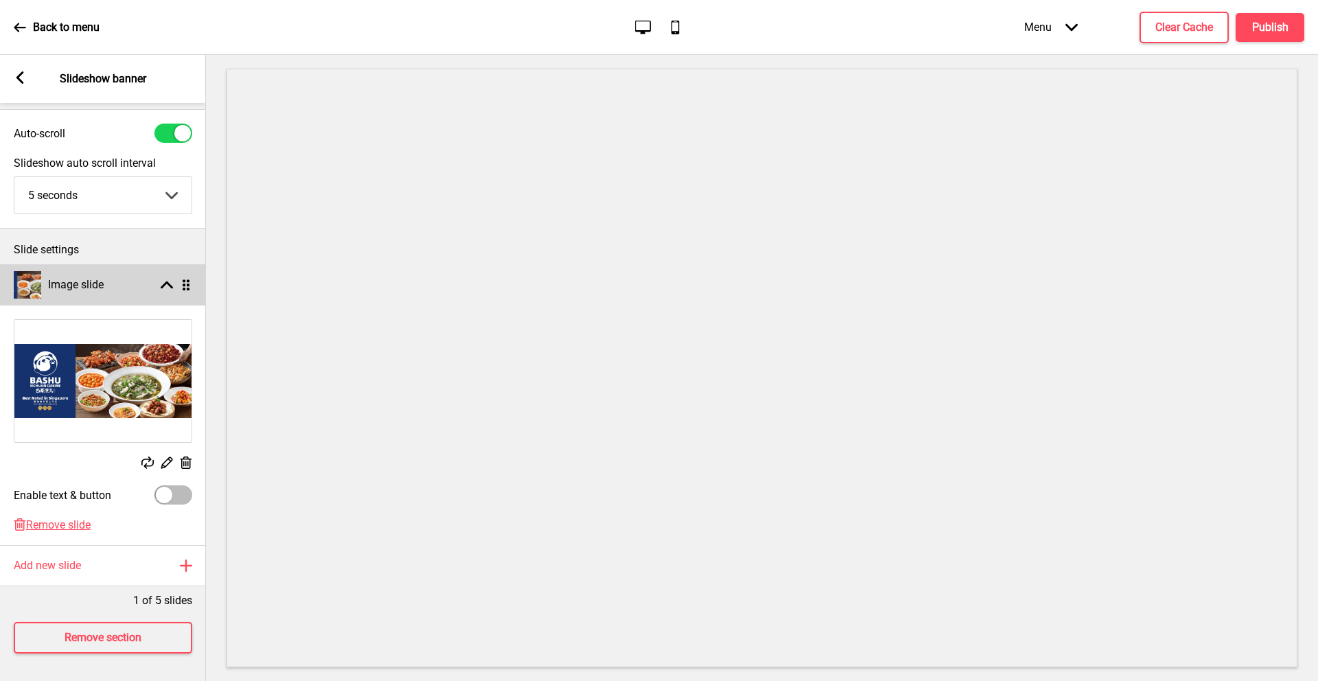
scroll to position [39, 0]
click at [18, 74] on rect at bounding box center [20, 77] width 12 height 12
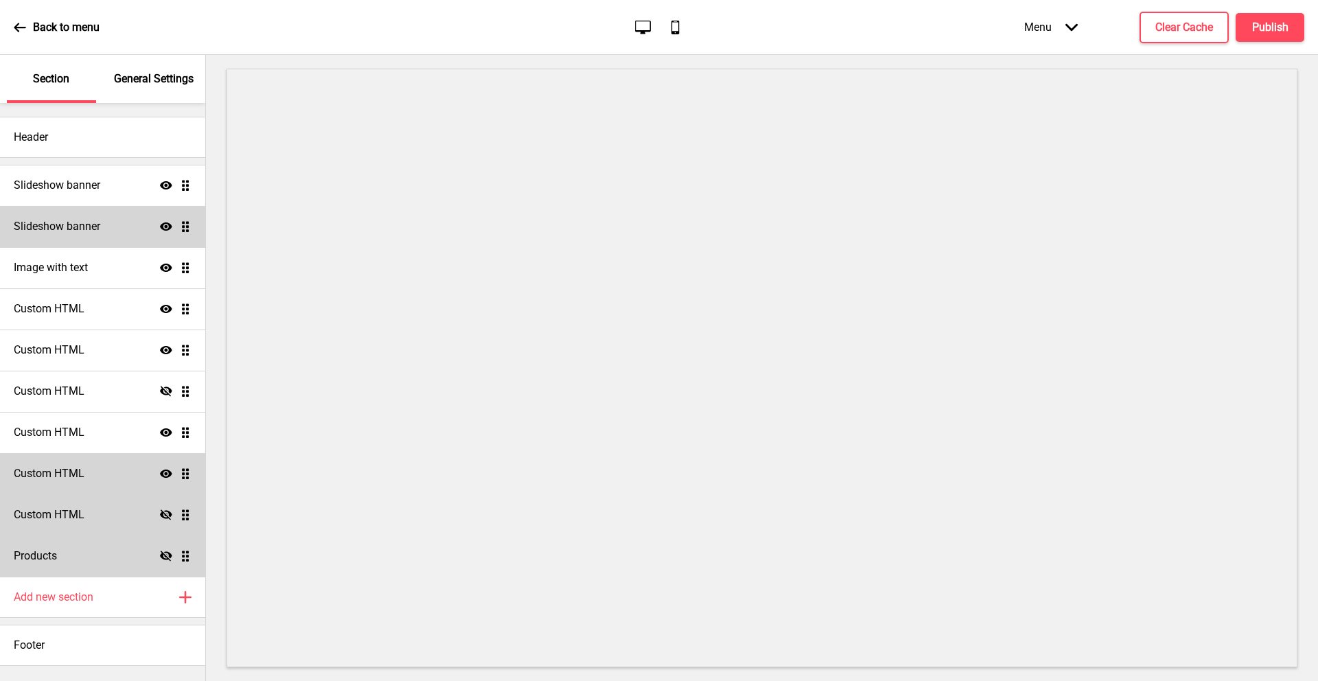
click at [102, 231] on div "Slideshow banner Show Drag" at bounding box center [102, 226] width 205 height 41
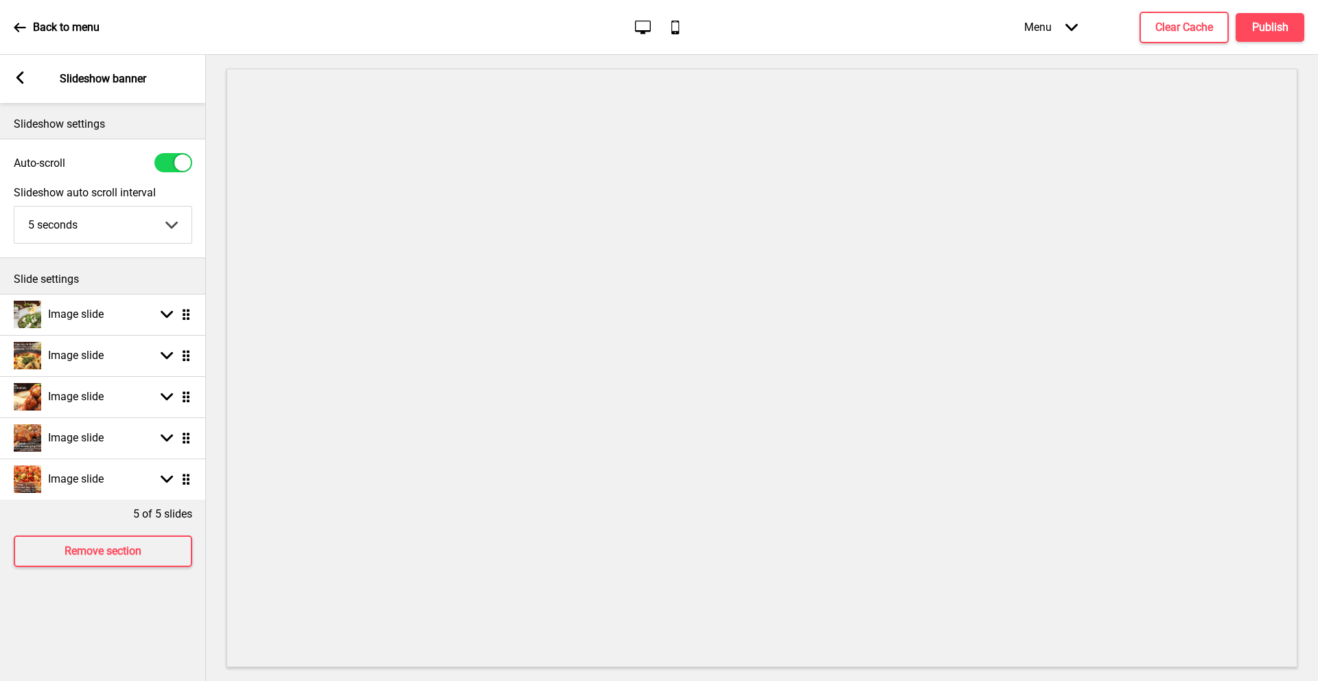
click at [19, 79] on icon at bounding box center [20, 77] width 8 height 12
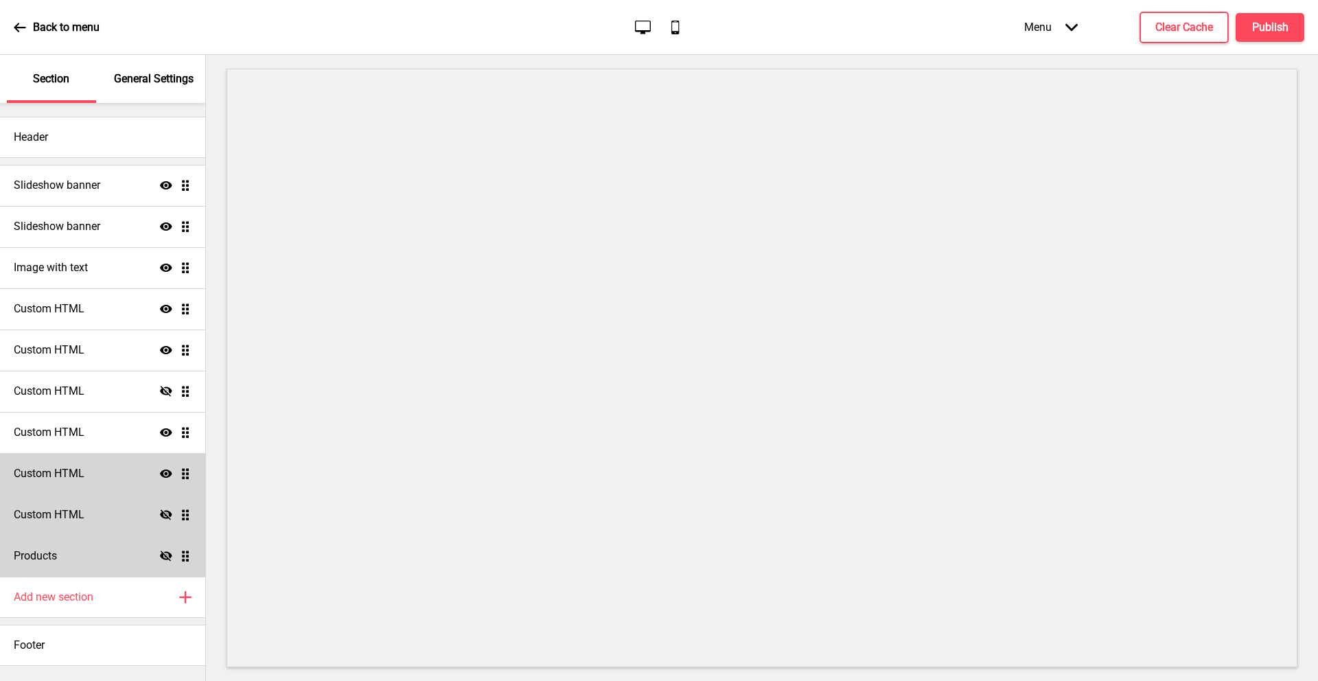
click at [161, 513] on icon at bounding box center [166, 514] width 12 height 10
click at [161, 513] on icon at bounding box center [166, 515] width 12 height 8
click at [165, 464] on div "Custom HTML Show Drag" at bounding box center [102, 473] width 205 height 41
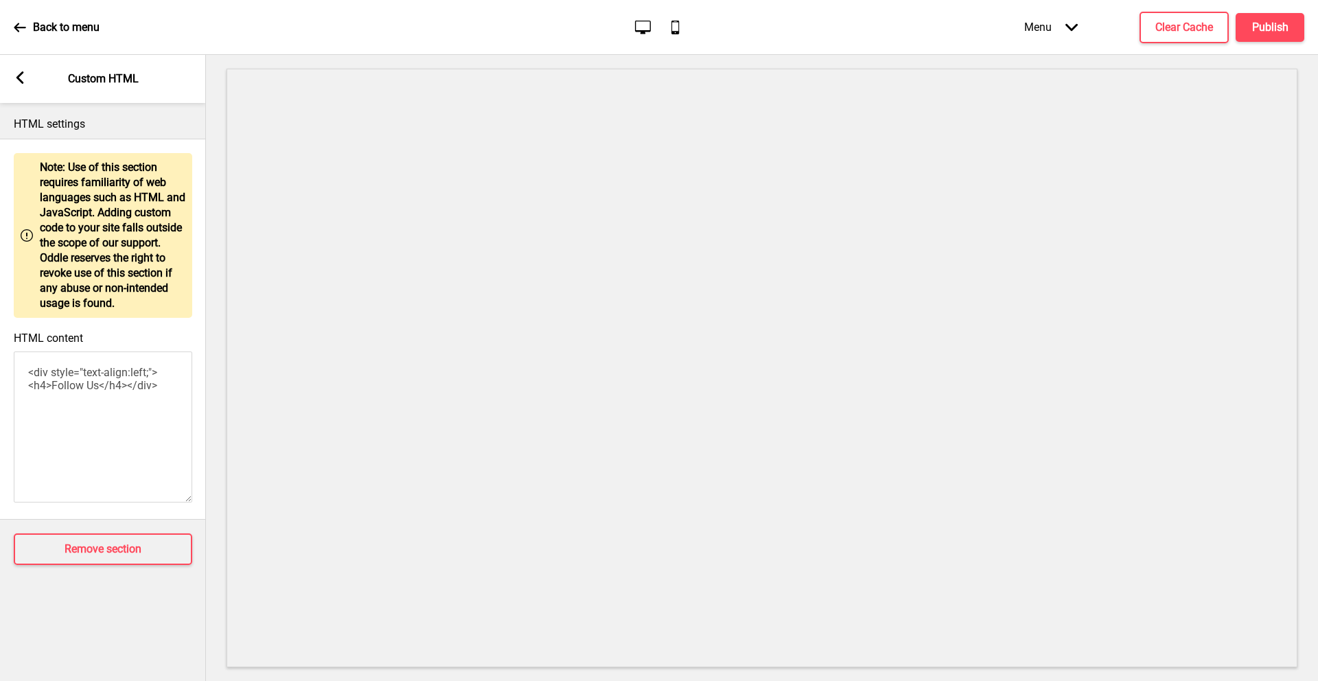
click at [19, 73] on rect at bounding box center [20, 77] width 12 height 12
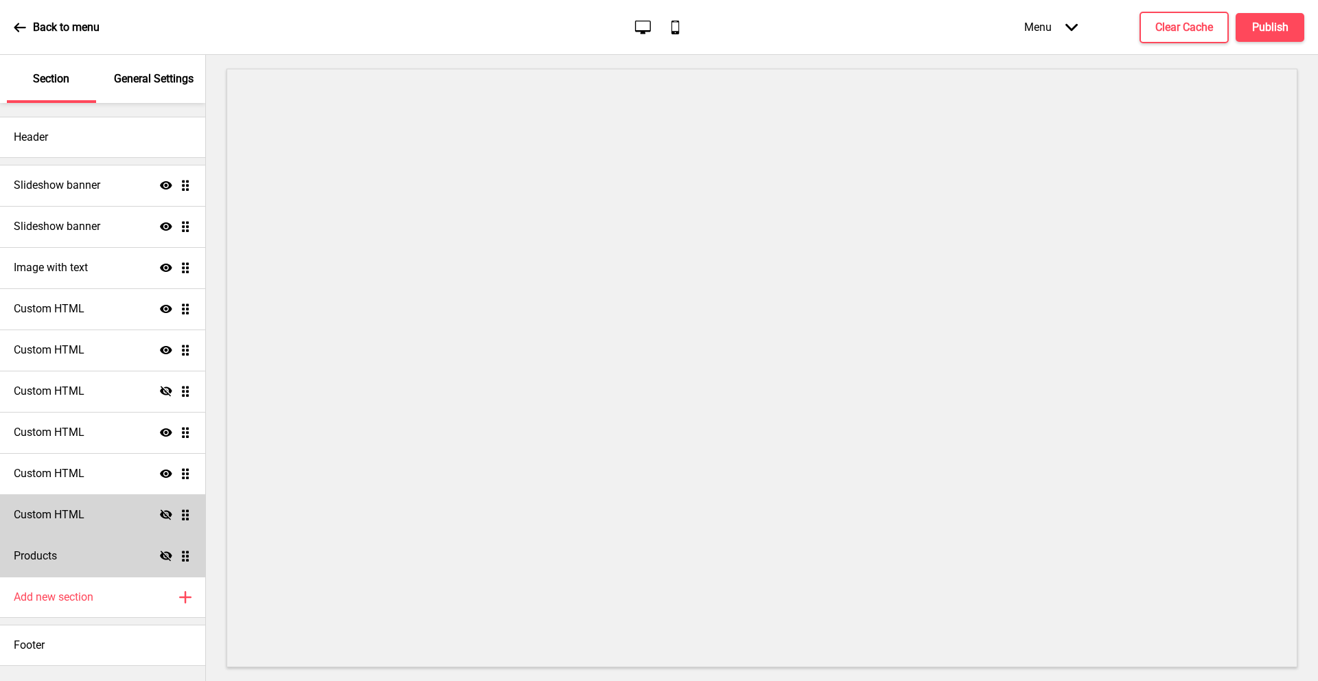
click at [161, 469] on icon "Show" at bounding box center [166, 473] width 12 height 12
click at [161, 469] on icon "Hide" at bounding box center [166, 473] width 12 height 12
click at [167, 511] on icon at bounding box center [166, 514] width 12 height 10
click at [159, 511] on div "Custom HTML Show Drag" at bounding box center [102, 514] width 205 height 41
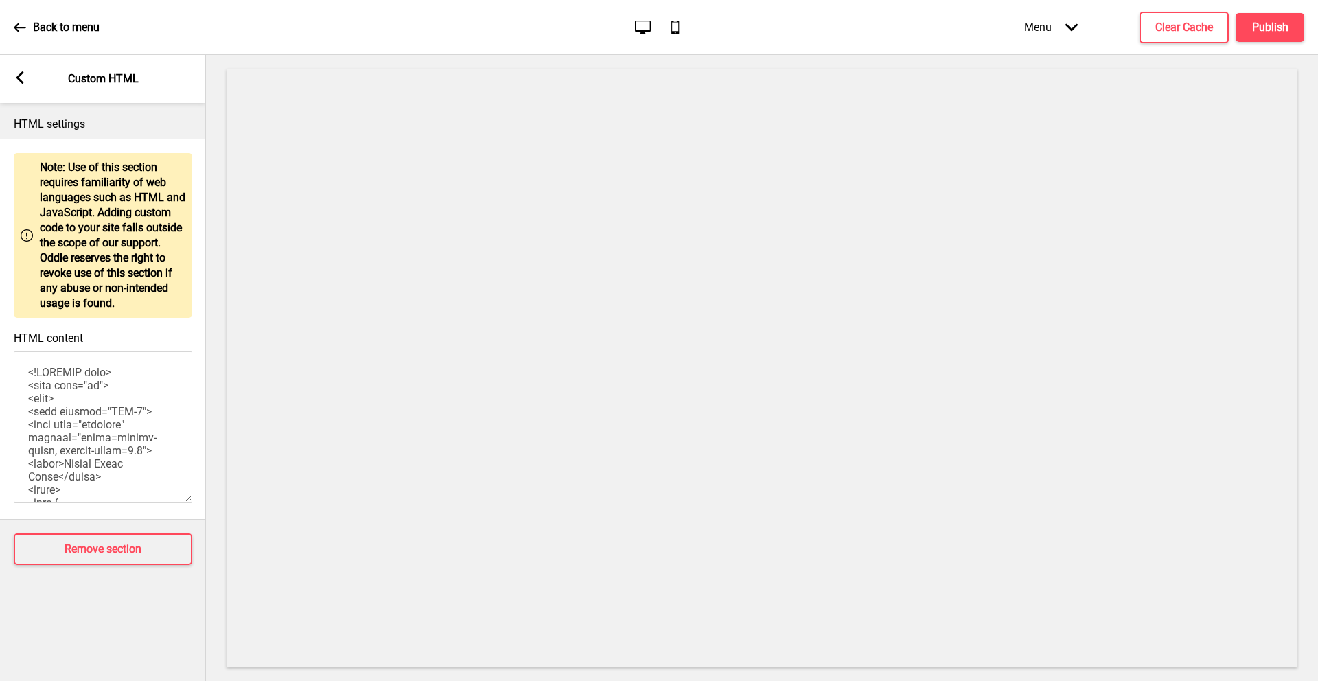
click at [18, 30] on icon at bounding box center [20, 27] width 12 height 9
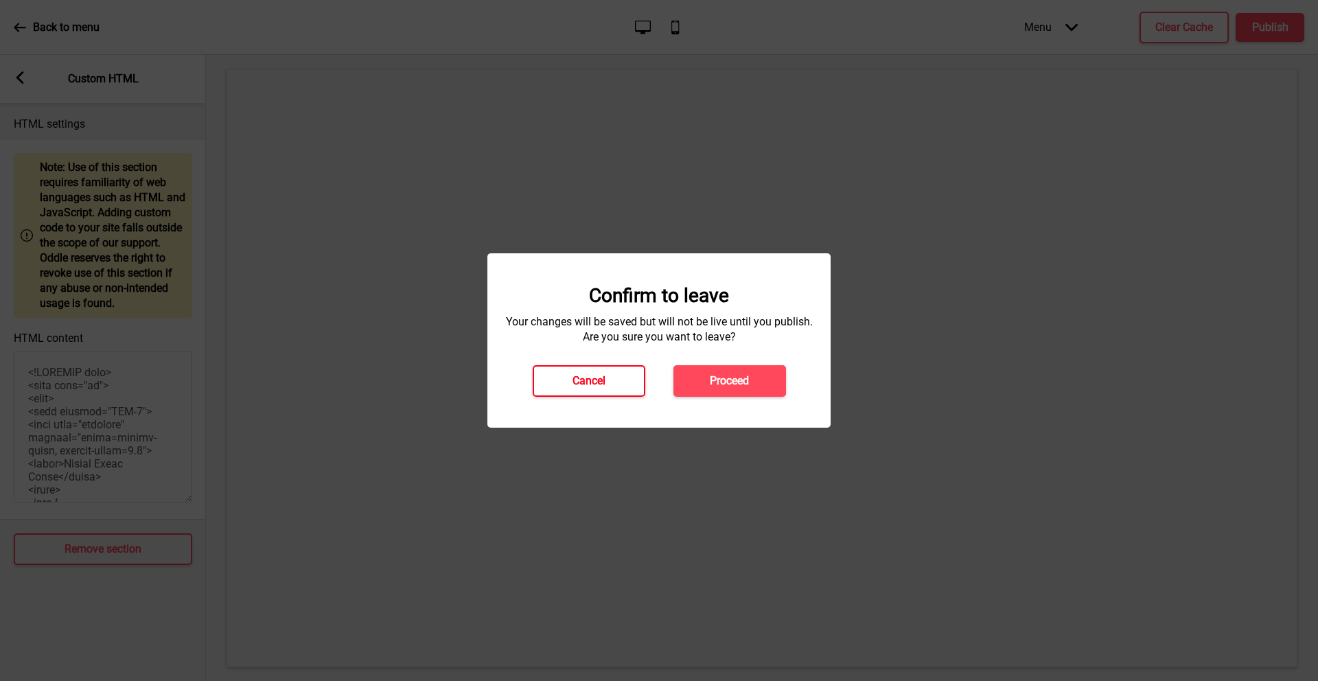
click at [583, 382] on h4 "Cancel" at bounding box center [588, 380] width 33 height 15
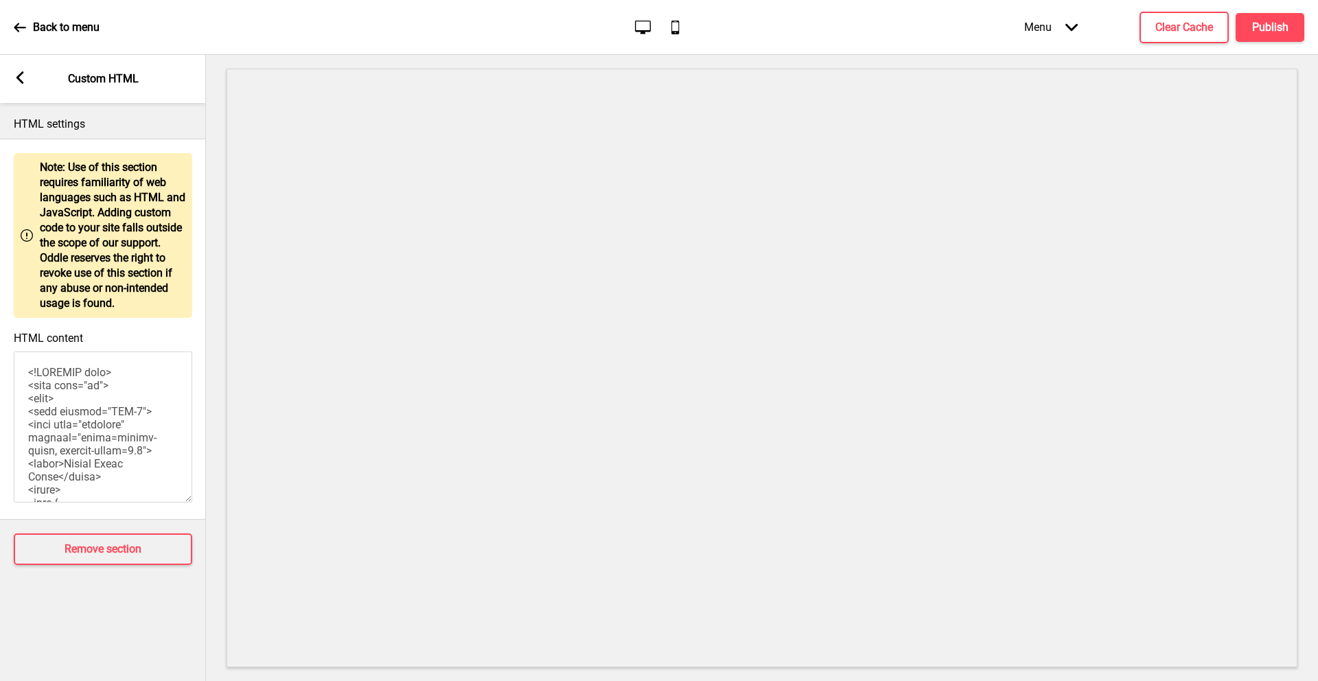
click at [24, 23] on icon at bounding box center [20, 27] width 12 height 12
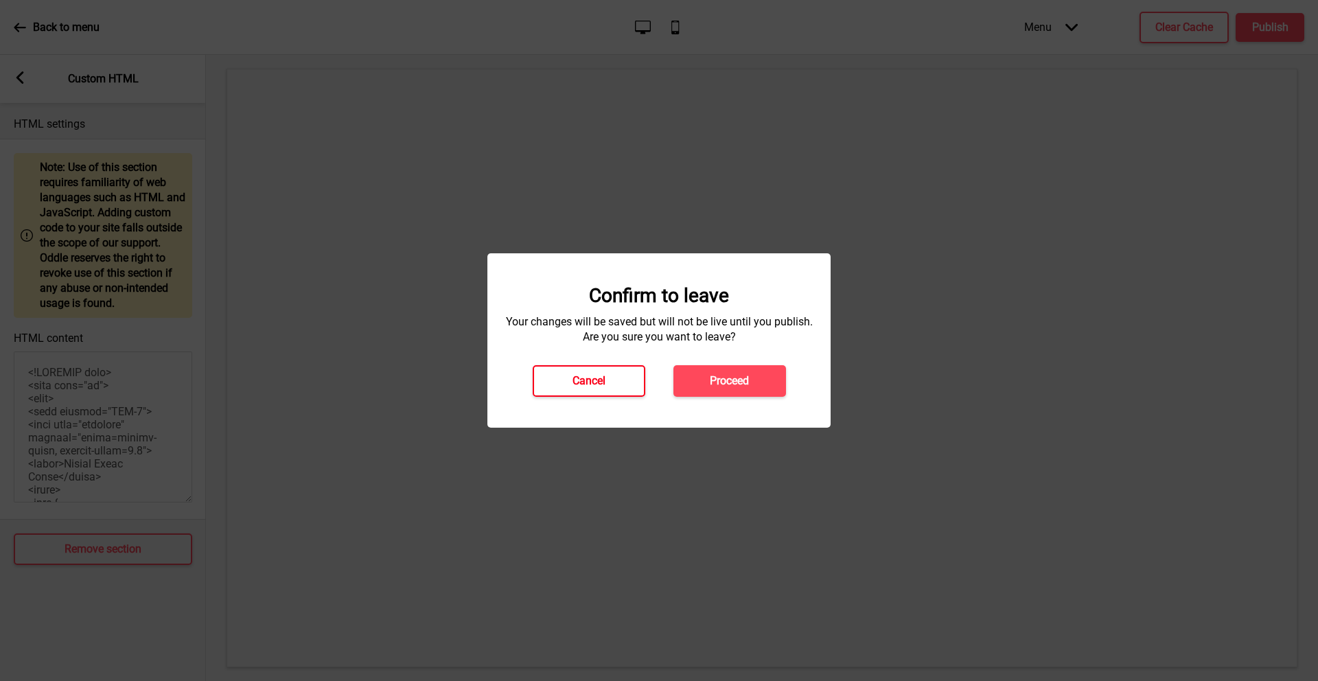
click at [591, 381] on h4 "Cancel" at bounding box center [588, 380] width 33 height 15
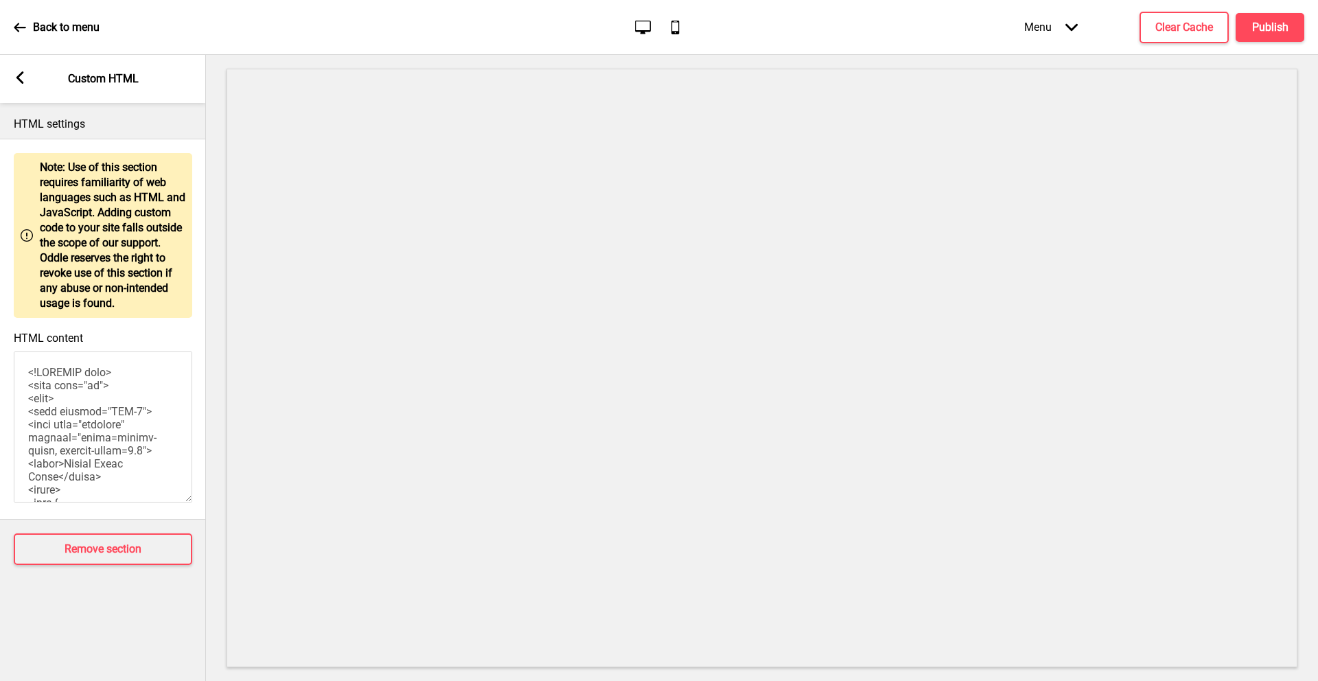
click at [19, 70] on div "Arrow left Custom HTML" at bounding box center [103, 79] width 206 height 48
click at [18, 78] on icon at bounding box center [20, 77] width 8 height 12
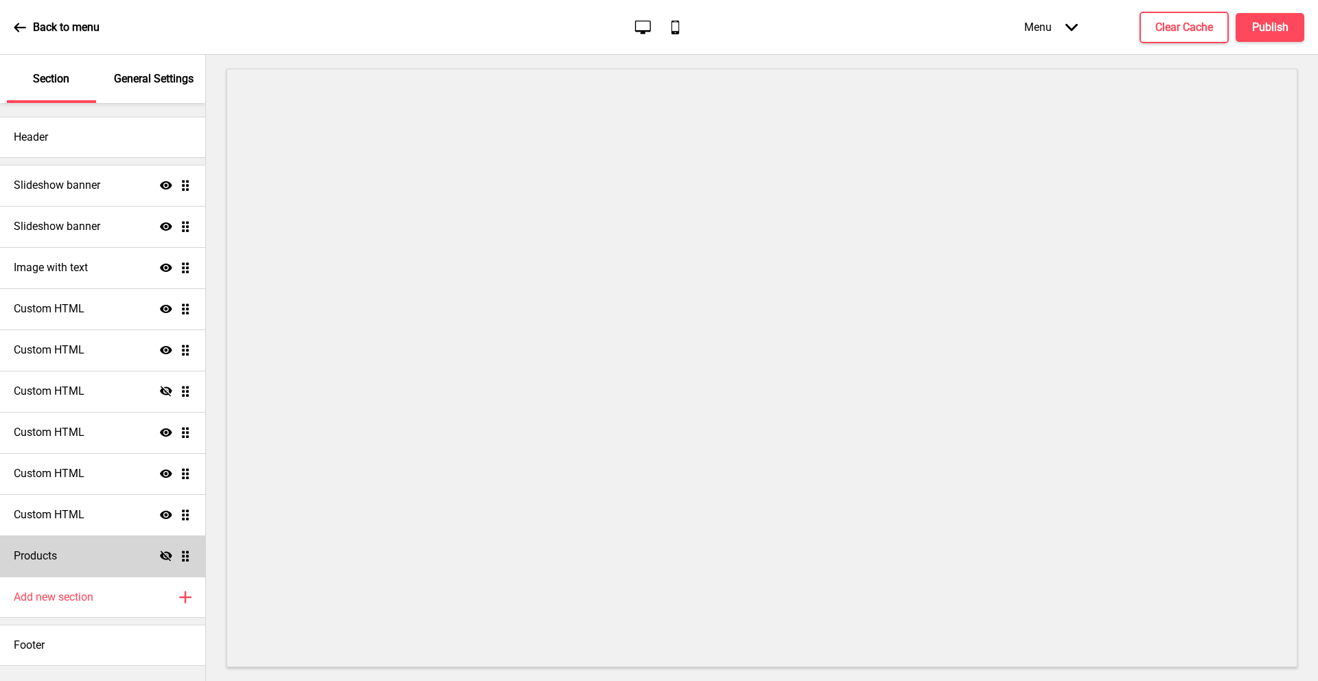
click at [170, 517] on icon "Show" at bounding box center [166, 515] width 12 height 12
